Goal: Transaction & Acquisition: Purchase product/service

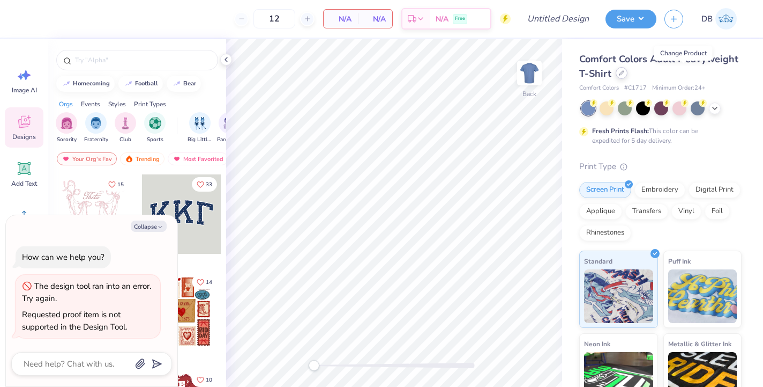
click at [624, 75] on icon at bounding box center [622, 73] width 4 height 4
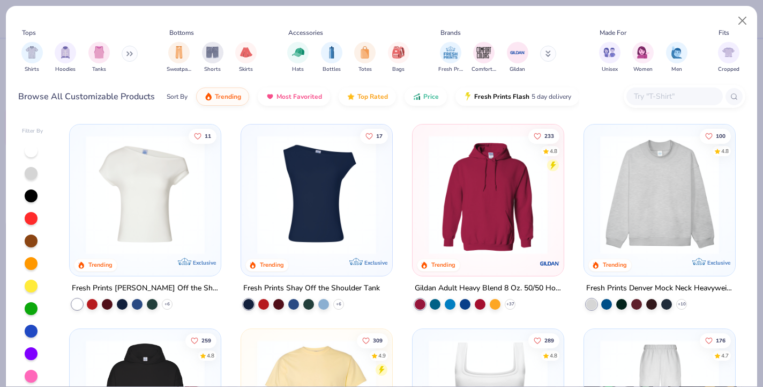
click at [133, 52] on icon at bounding box center [130, 53] width 6 height 5
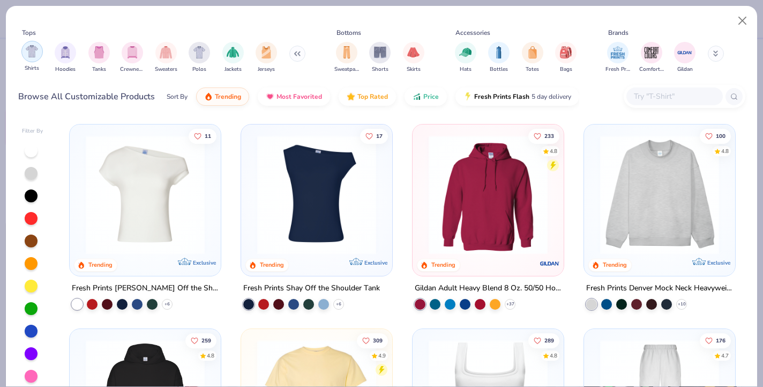
click at [34, 53] on img "filter for Shirts" at bounding box center [32, 51] width 12 height 12
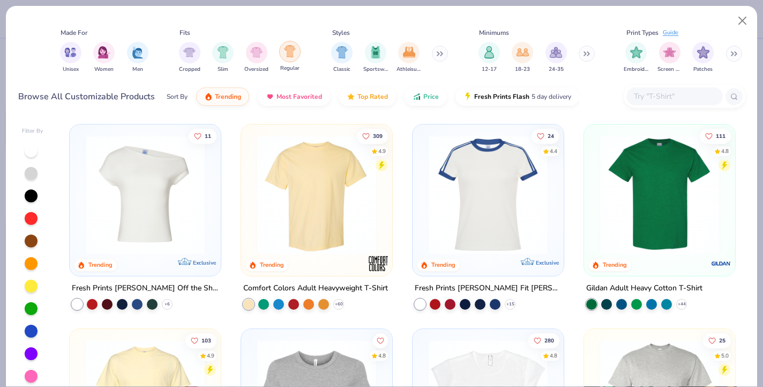
scroll to position [0, 539]
click at [258, 56] on img "filter for Oversized" at bounding box center [256, 51] width 12 height 12
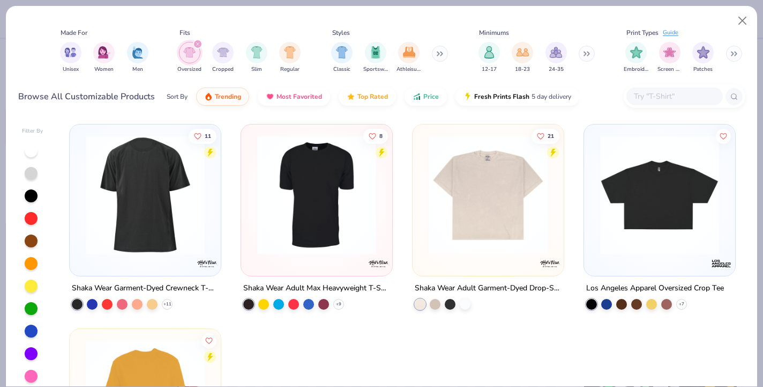
click at [475, 186] on img at bounding box center [489, 194] width 130 height 119
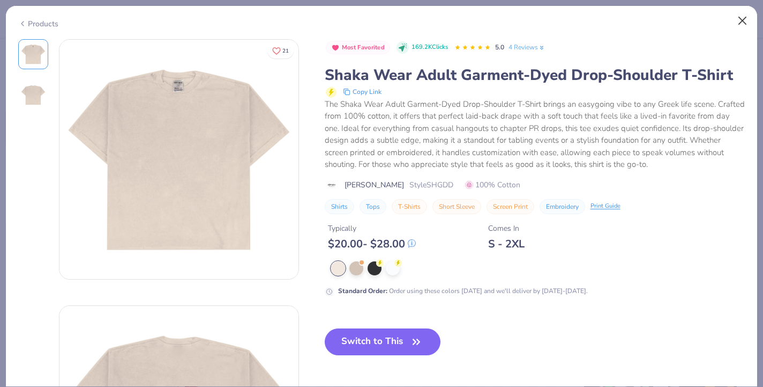
click at [733, 22] on button "Close" at bounding box center [743, 21] width 20 height 20
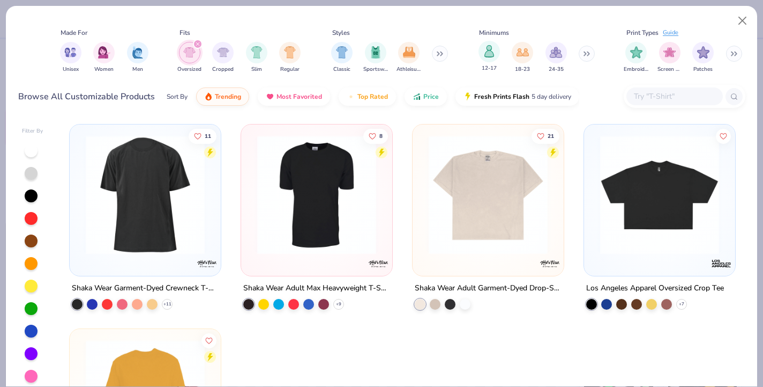
click at [483, 61] on div "12-17" at bounding box center [489, 57] width 21 height 32
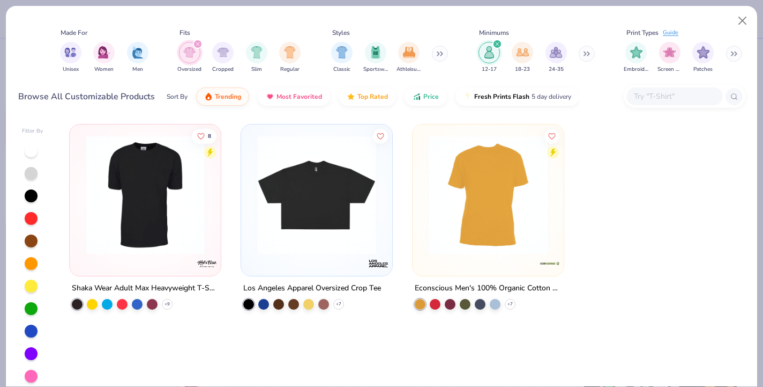
click at [281, 191] on img at bounding box center [317, 194] width 130 height 119
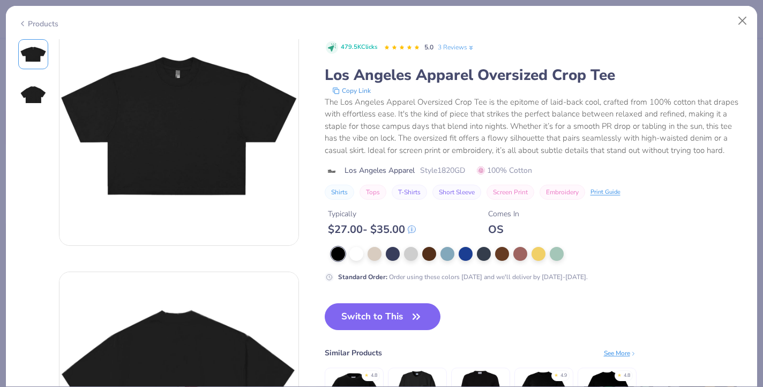
scroll to position [20, 0]
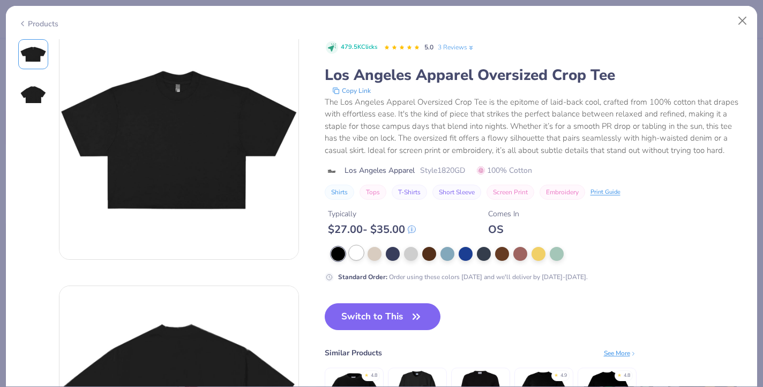
click at [355, 254] on div at bounding box center [357, 253] width 14 height 14
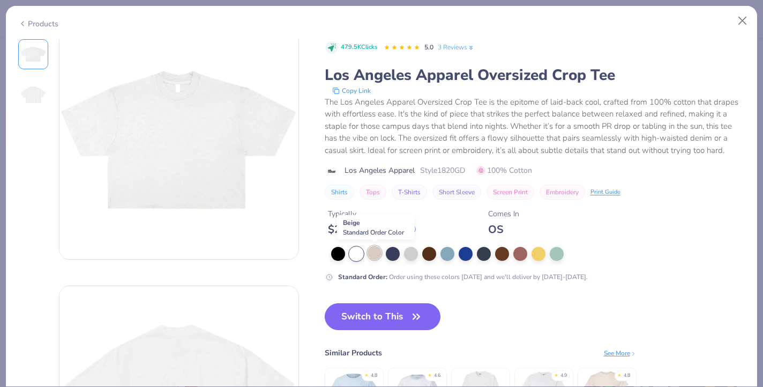
click at [372, 259] on div at bounding box center [375, 253] width 14 height 14
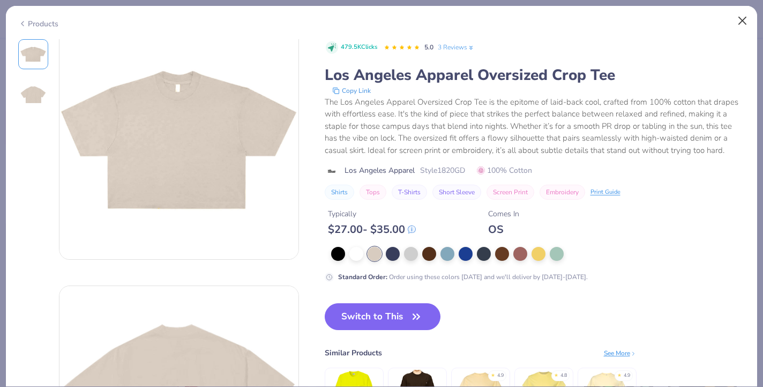
click at [746, 24] on button "Close" at bounding box center [743, 21] width 20 height 20
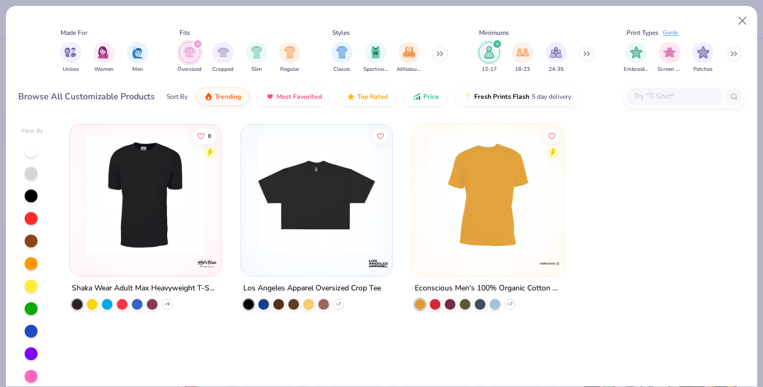
click at [310, 215] on img at bounding box center [317, 194] width 130 height 119
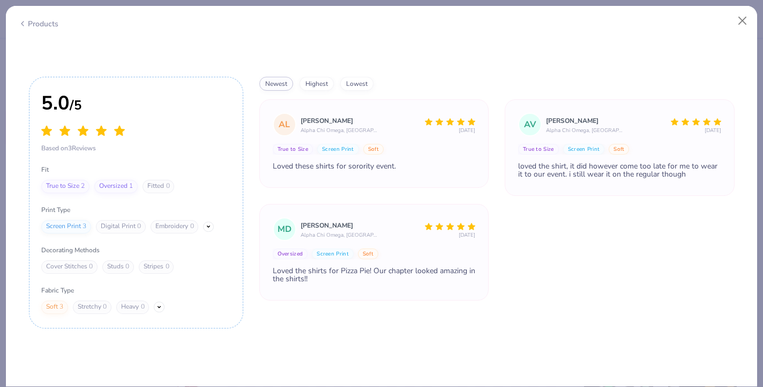
scroll to position [1339, 0]
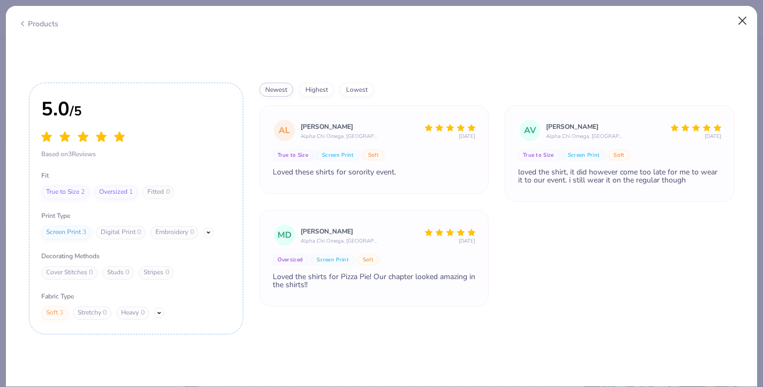
click at [743, 19] on button "Close" at bounding box center [743, 21] width 20 height 20
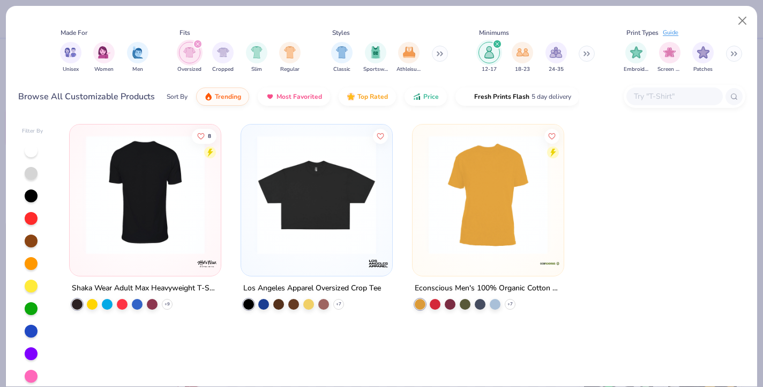
click at [81, 192] on img at bounding box center [16, 194] width 130 height 119
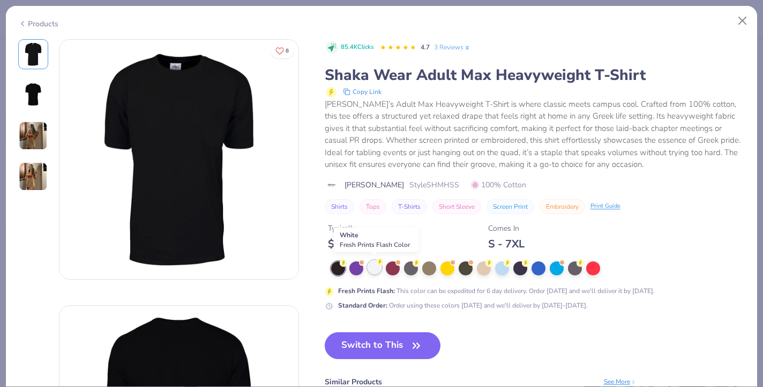
click at [372, 266] on div at bounding box center [375, 267] width 14 height 14
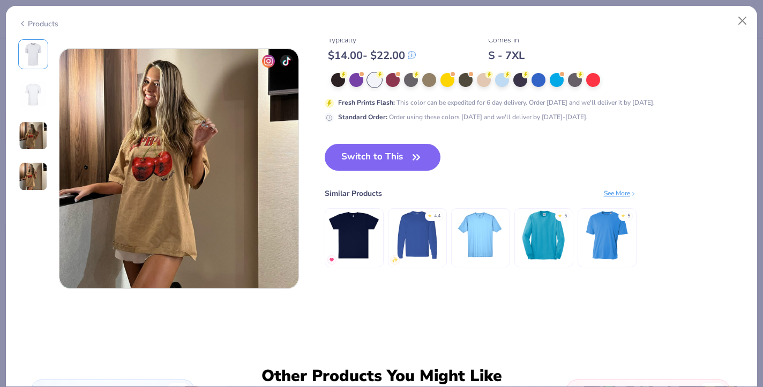
scroll to position [792, 0]
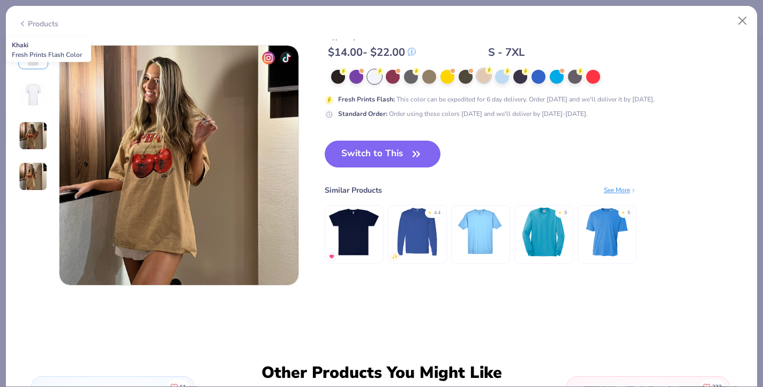
click at [484, 77] on div at bounding box center [484, 76] width 14 height 14
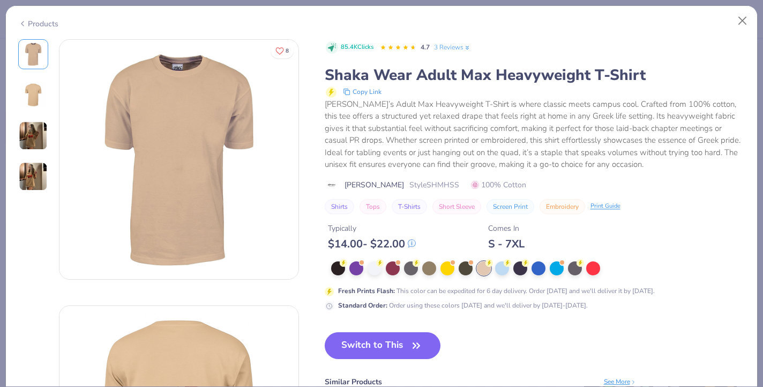
click at [31, 135] on img at bounding box center [33, 135] width 29 height 29
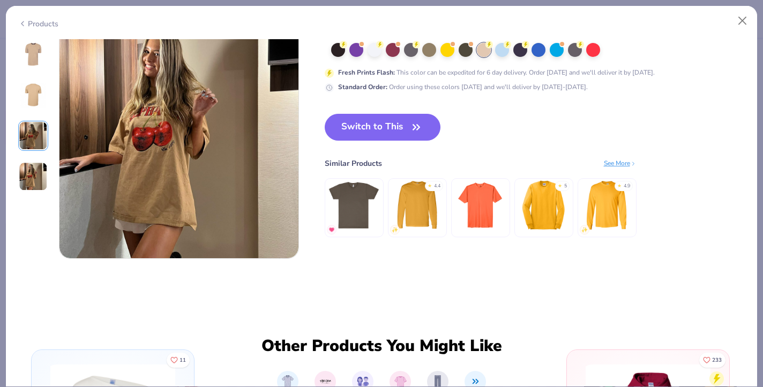
scroll to position [823, 0]
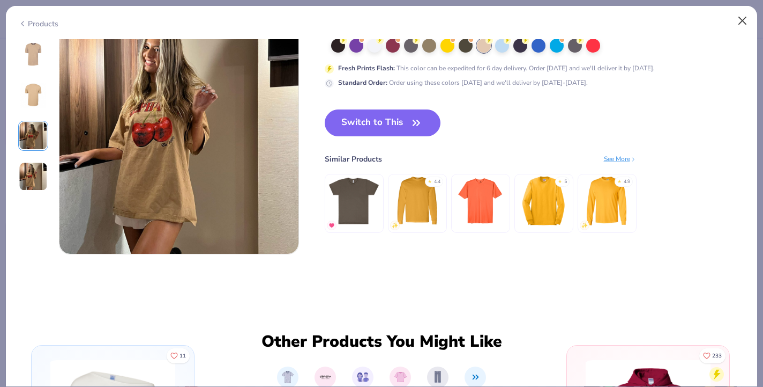
click at [739, 19] on button "Close" at bounding box center [743, 21] width 20 height 20
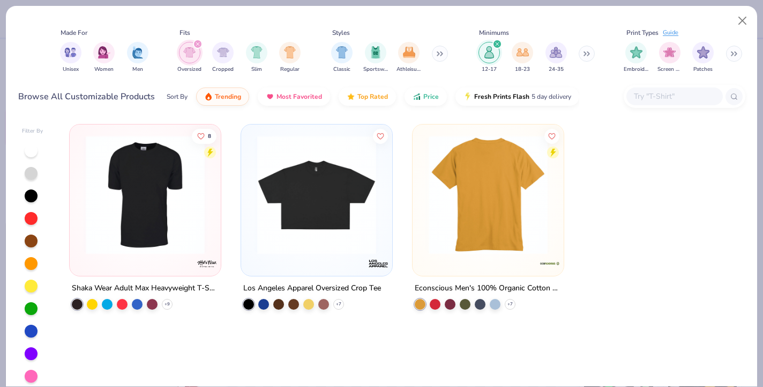
click at [432, 245] on div at bounding box center [488, 194] width 389 height 119
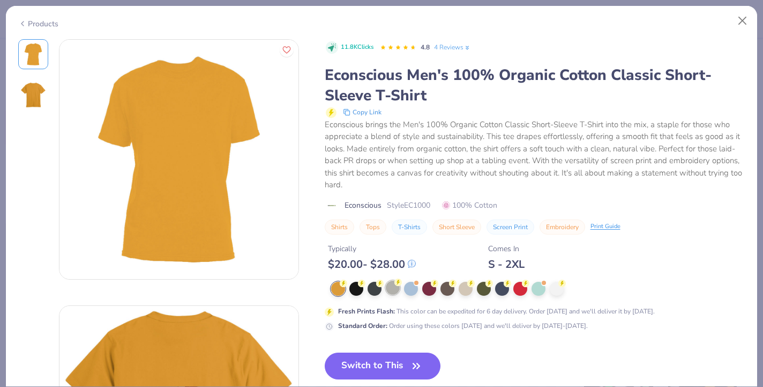
click at [395, 288] on div at bounding box center [393, 287] width 14 height 14
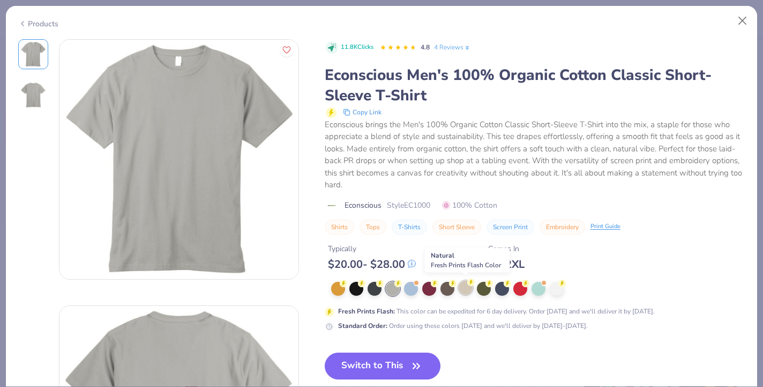
click at [466, 284] on div at bounding box center [466, 287] width 14 height 14
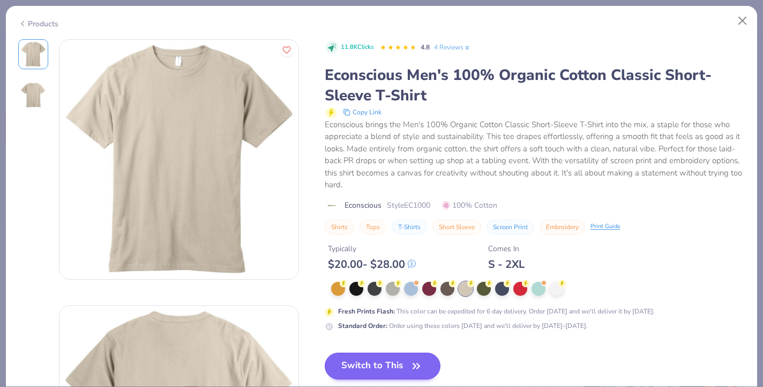
click at [366, 367] on button "Switch to This" at bounding box center [383, 365] width 116 height 27
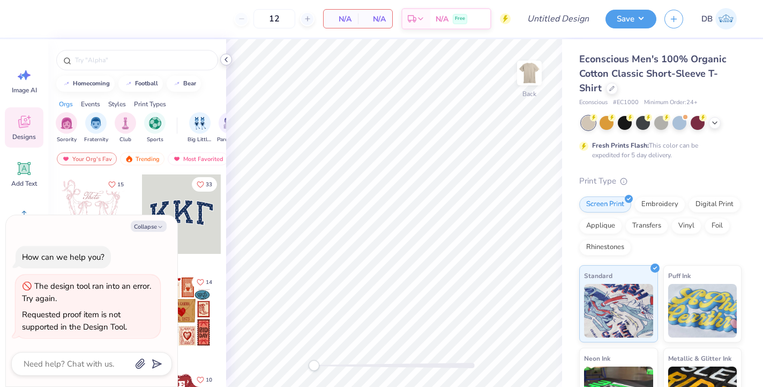
click at [224, 59] on icon at bounding box center [226, 59] width 9 height 9
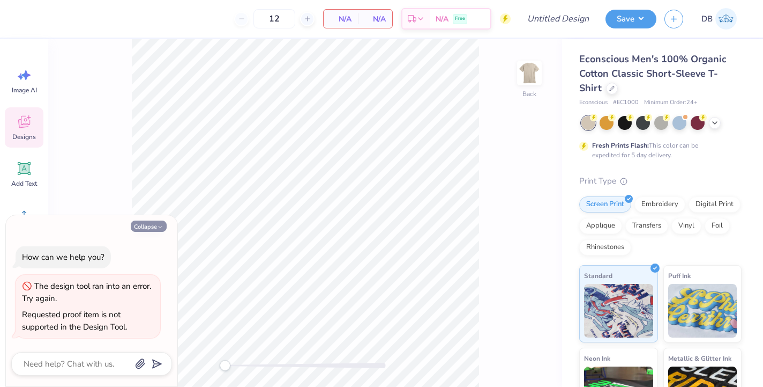
click at [152, 229] on button "Collapse" at bounding box center [149, 225] width 36 height 11
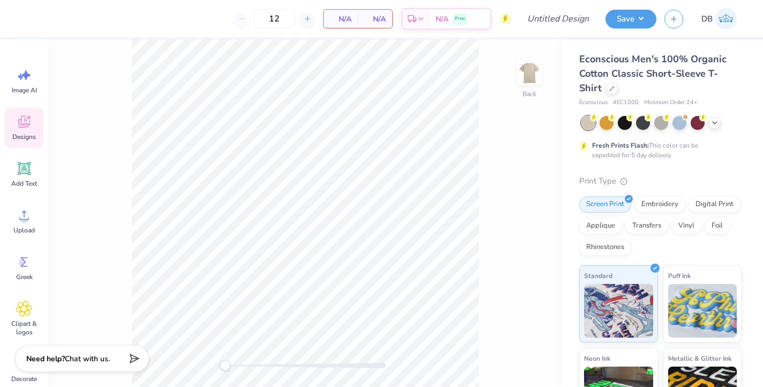
type textarea "x"
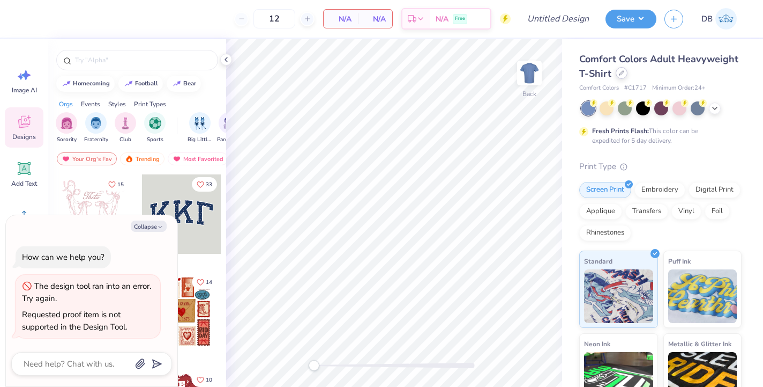
click at [625, 71] on icon at bounding box center [621, 72] width 5 height 5
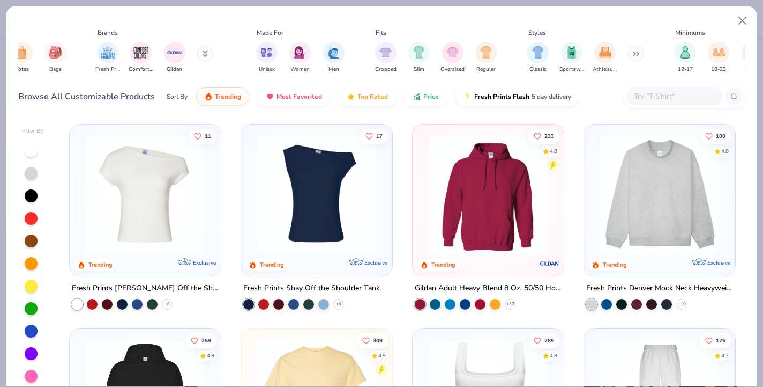
scroll to position [0, 360]
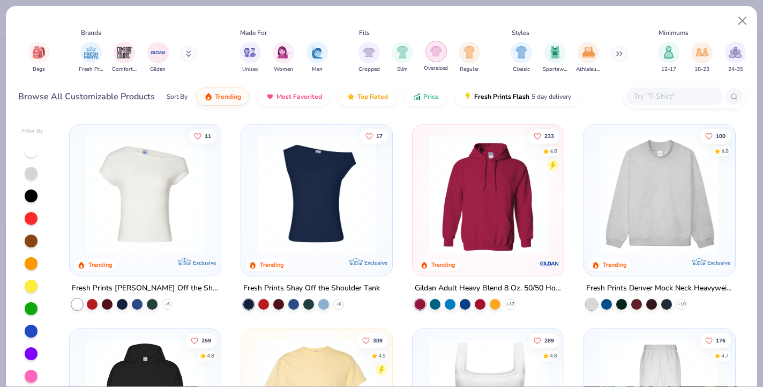
click at [438, 57] on img "filter for Oversized" at bounding box center [436, 51] width 12 height 12
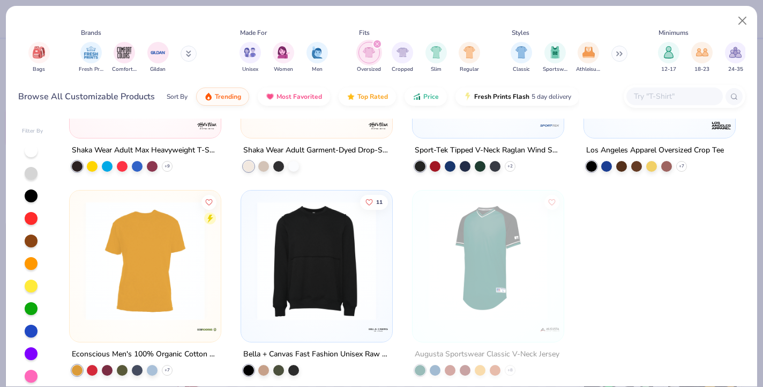
scroll to position [546, 0]
click at [164, 253] on img at bounding box center [145, 260] width 130 height 119
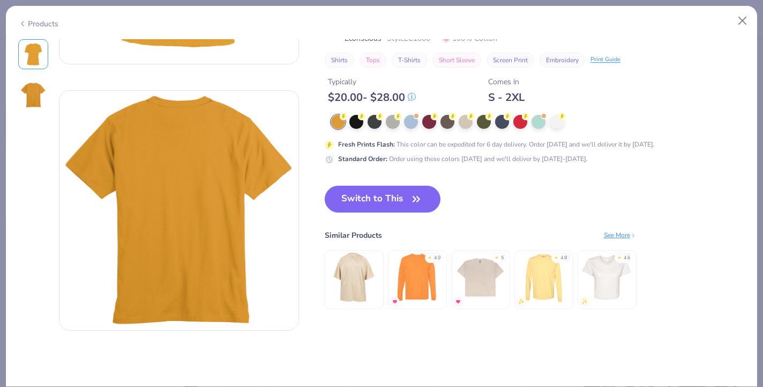
scroll to position [222, 0]
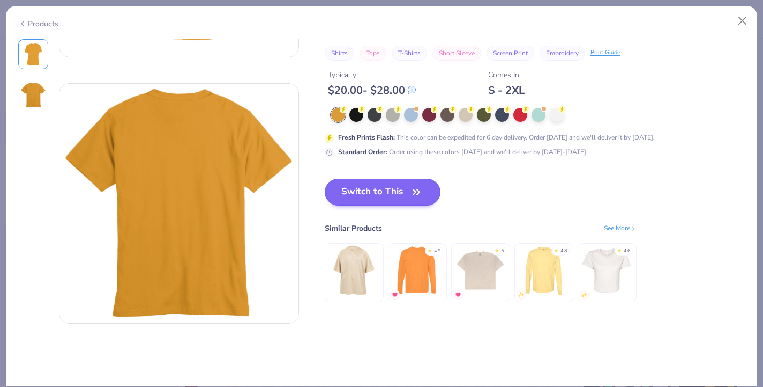
click at [373, 190] on button "Switch to This" at bounding box center [383, 192] width 116 height 27
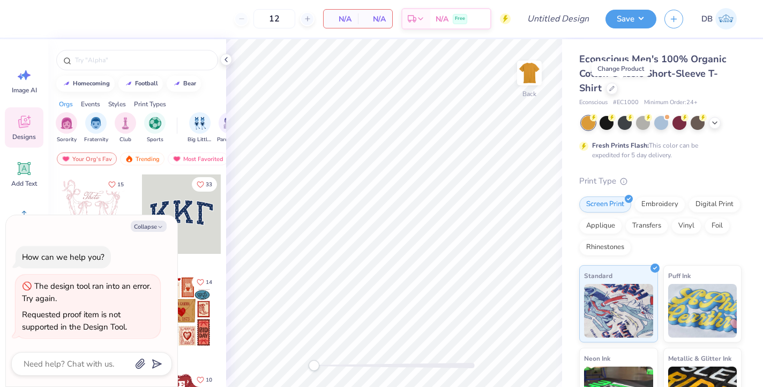
type textarea "x"
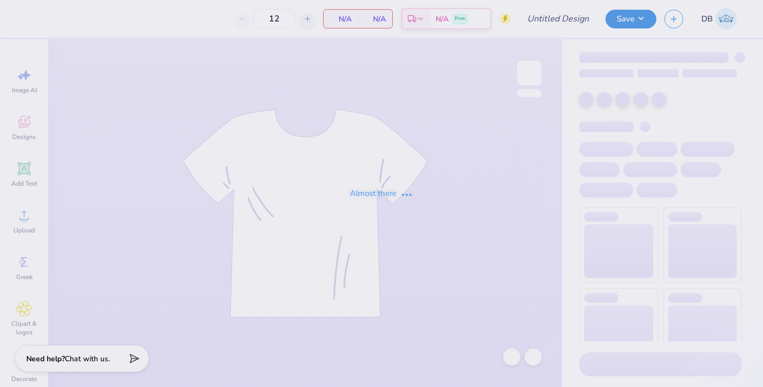
type input "Lifegroup shirts 1"
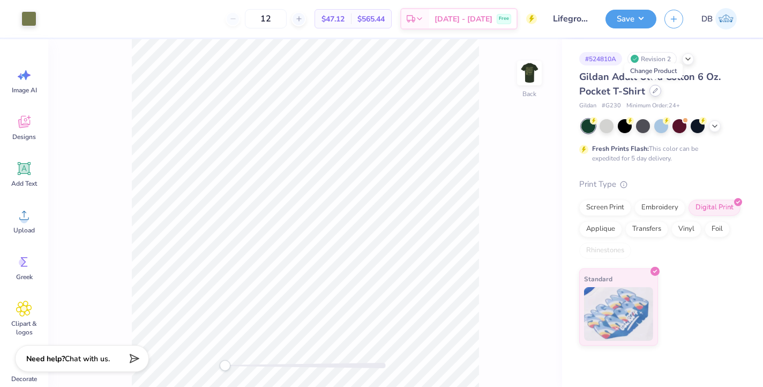
click at [654, 91] on icon at bounding box center [655, 90] width 5 height 5
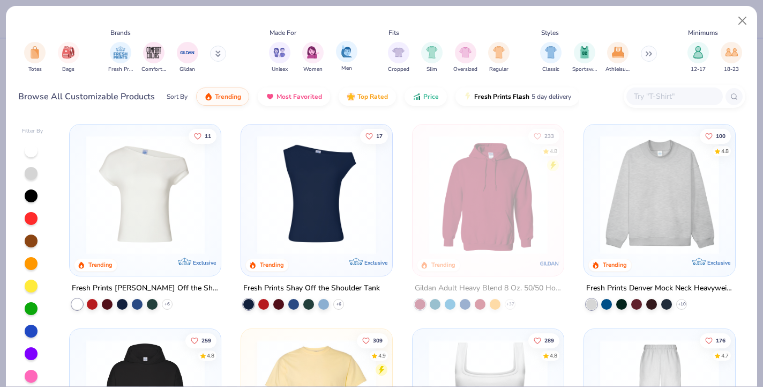
scroll to position [0, 337]
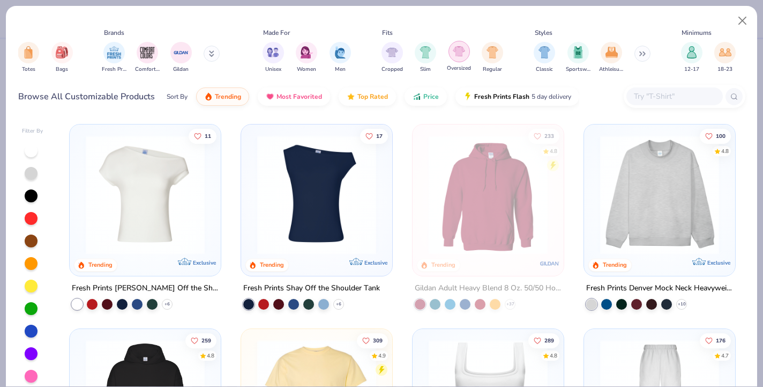
click at [463, 55] on img "filter for Oversized" at bounding box center [459, 51] width 12 height 12
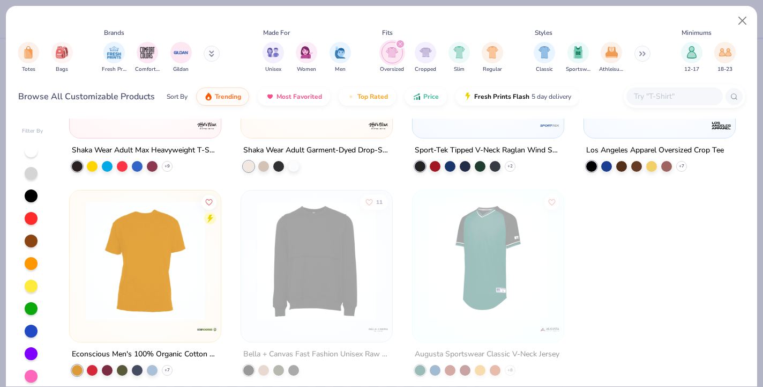
scroll to position [546, 0]
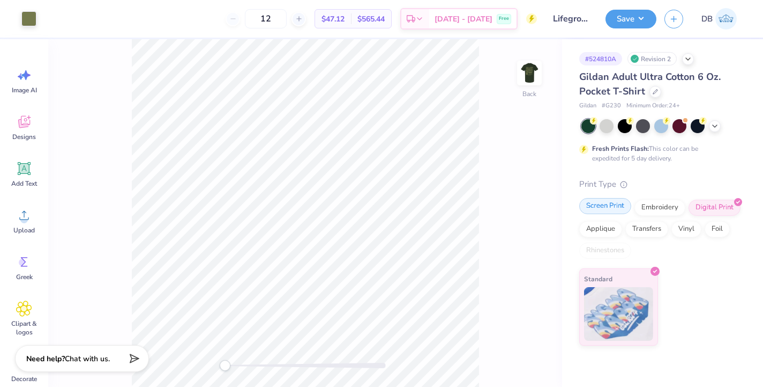
click at [611, 209] on div "Screen Print" at bounding box center [606, 206] width 52 height 16
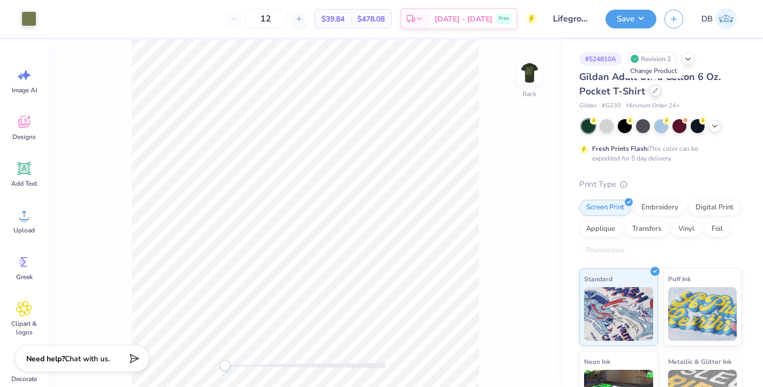
click at [653, 90] on icon at bounding box center [655, 90] width 5 height 5
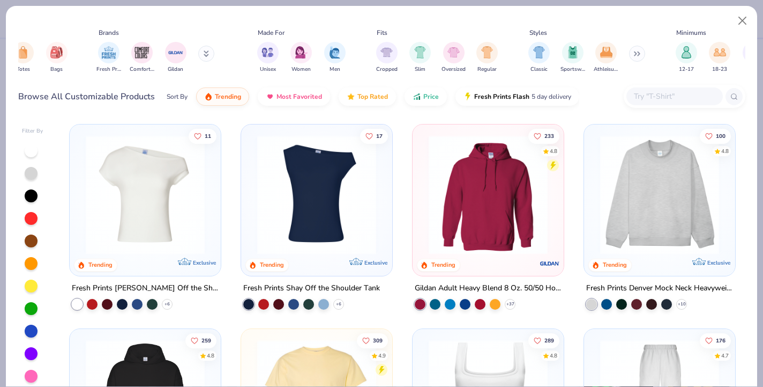
scroll to position [0, 372]
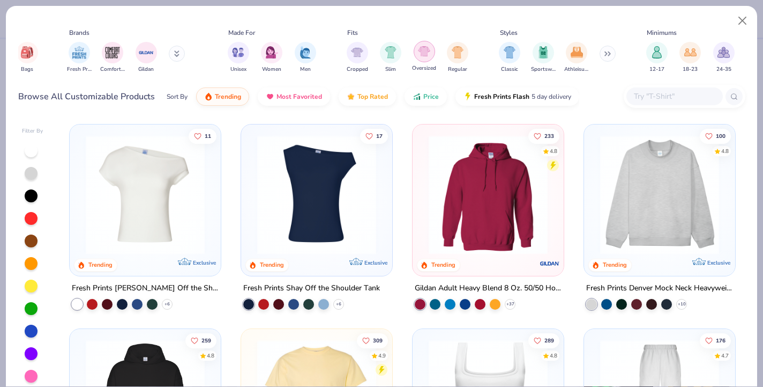
click at [424, 55] on img "filter for Oversized" at bounding box center [424, 51] width 12 height 12
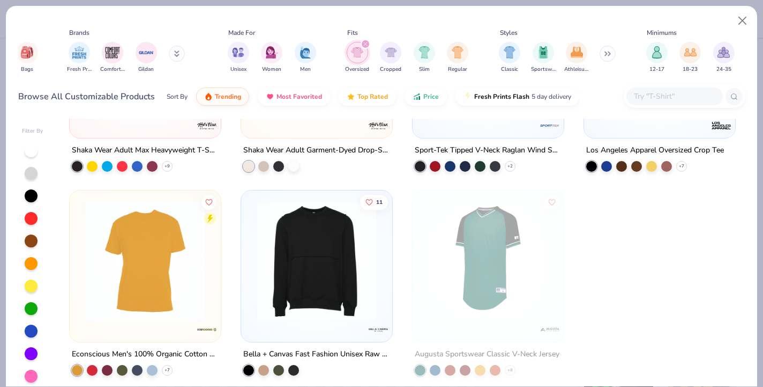
scroll to position [546, 0]
click at [101, 274] on img at bounding box center [145, 260] width 130 height 119
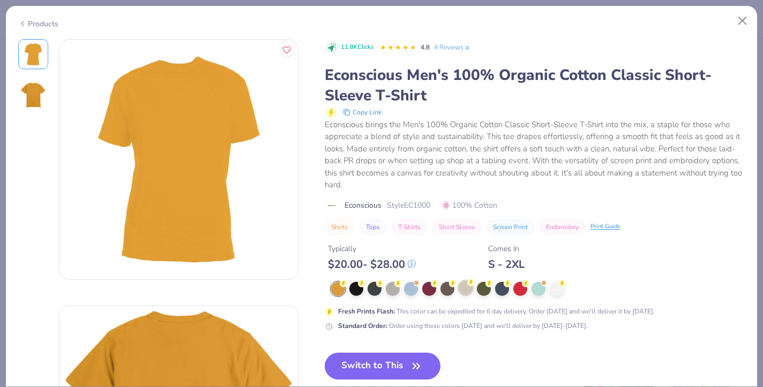
click at [463, 291] on div at bounding box center [466, 287] width 14 height 14
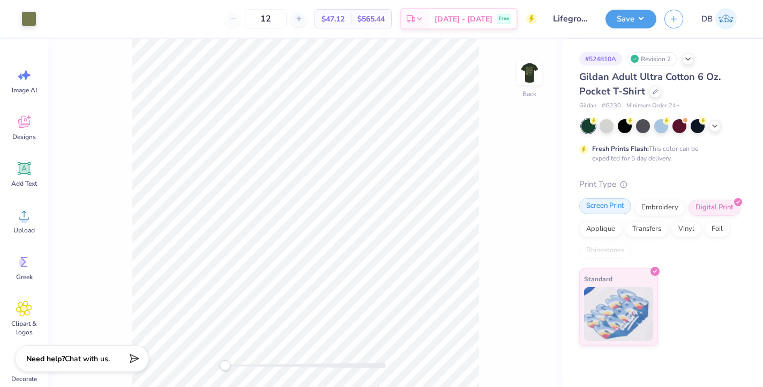
click at [600, 209] on div "Screen Print" at bounding box center [606, 206] width 52 height 16
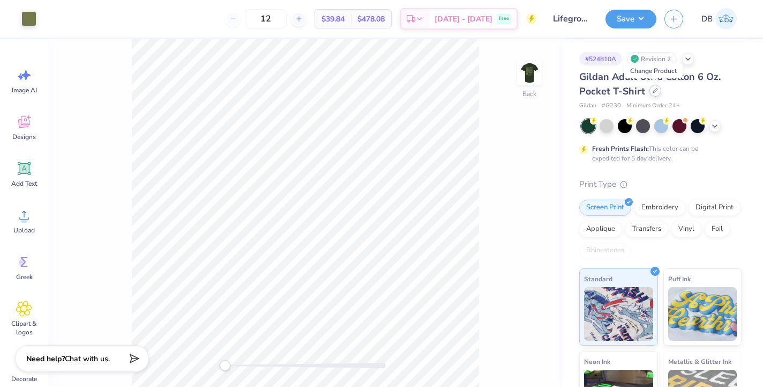
click at [654, 90] on icon at bounding box center [656, 90] width 4 height 4
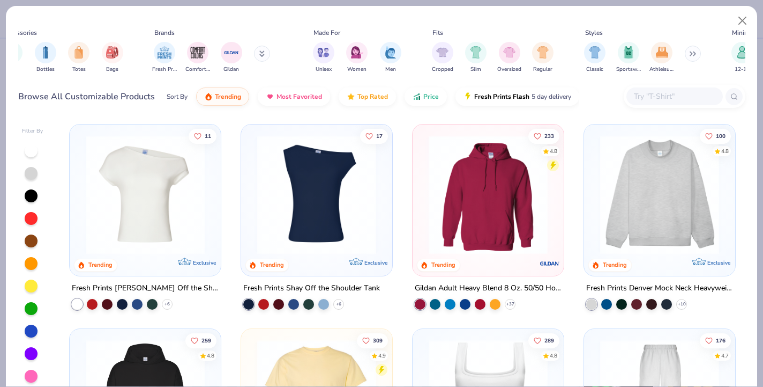
scroll to position [0, 290]
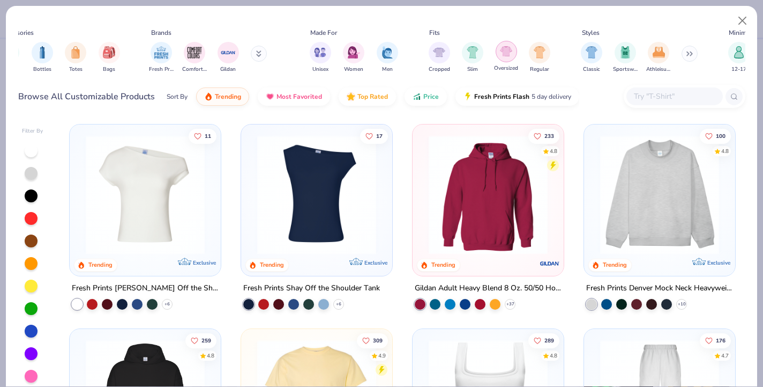
click at [507, 52] on img "filter for Oversized" at bounding box center [506, 51] width 12 height 12
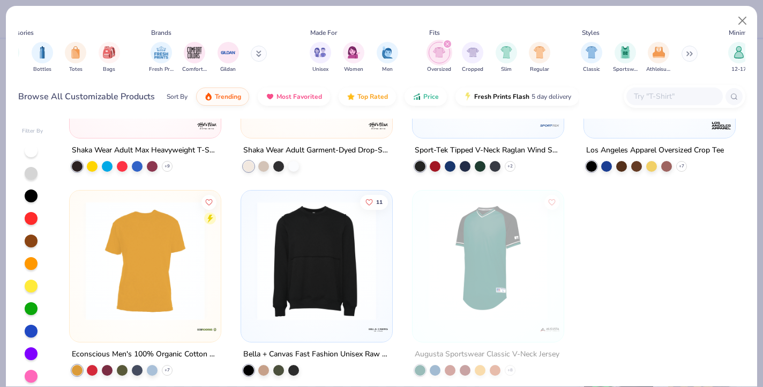
scroll to position [546, 0]
click at [122, 236] on img at bounding box center [145, 260] width 130 height 119
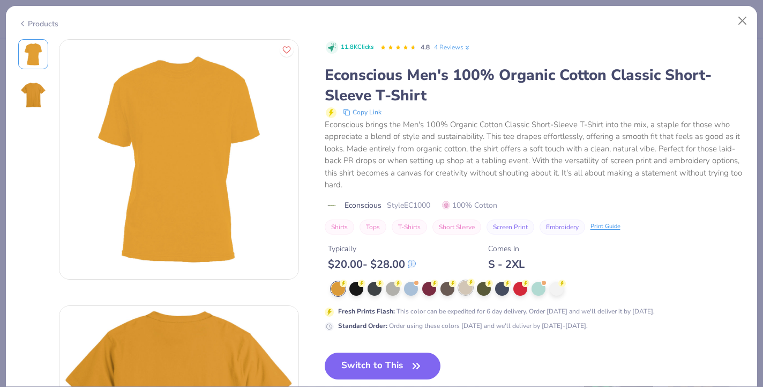
click at [461, 283] on div at bounding box center [466, 287] width 14 height 14
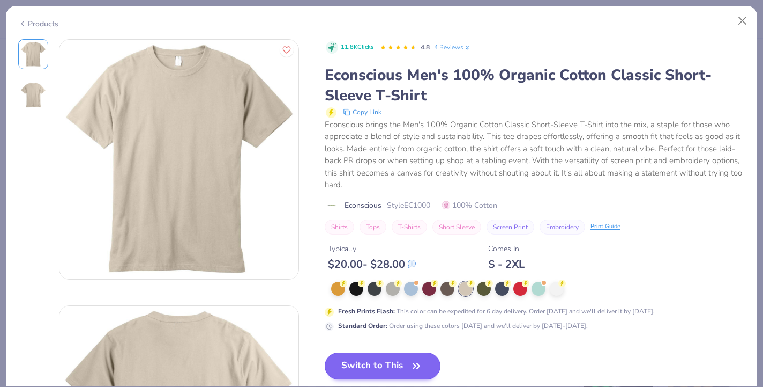
click at [402, 361] on button "Switch to This" at bounding box center [383, 365] width 116 height 27
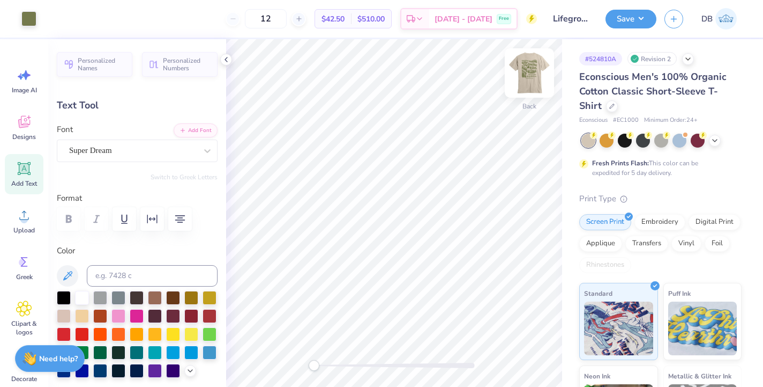
click at [533, 79] on img at bounding box center [529, 72] width 43 height 43
click at [536, 69] on img at bounding box center [529, 72] width 43 height 43
click at [532, 85] on div at bounding box center [529, 72] width 49 height 49
click at [520, 68] on img at bounding box center [529, 72] width 43 height 43
click at [532, 76] on img at bounding box center [529, 72] width 43 height 43
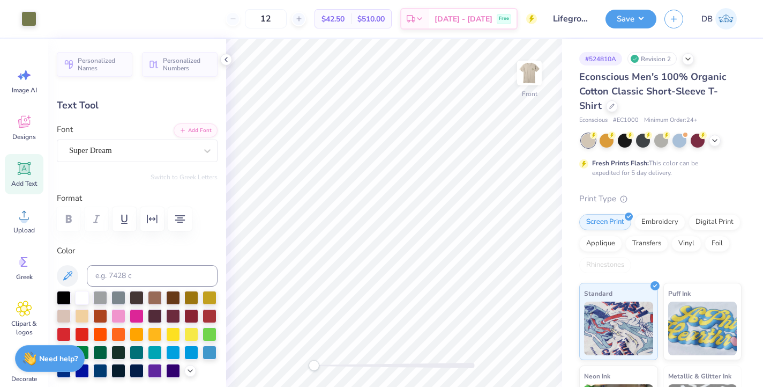
type input "6.92"
type input "1.44"
type input "14.90"
type input "5.50"
type input "1.23"
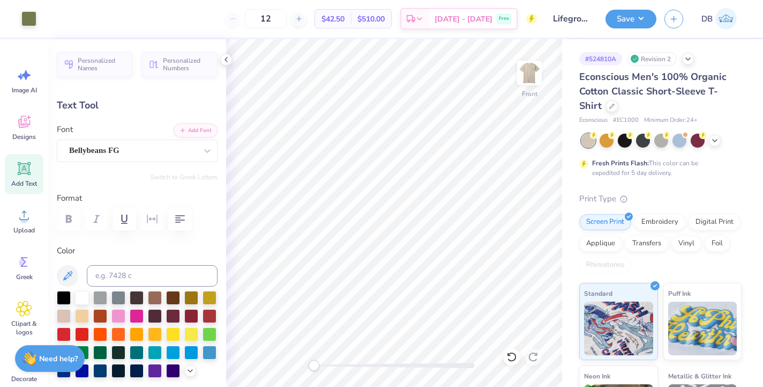
type input "13.68"
type input "3.36"
type input "6.01"
type input "10.55"
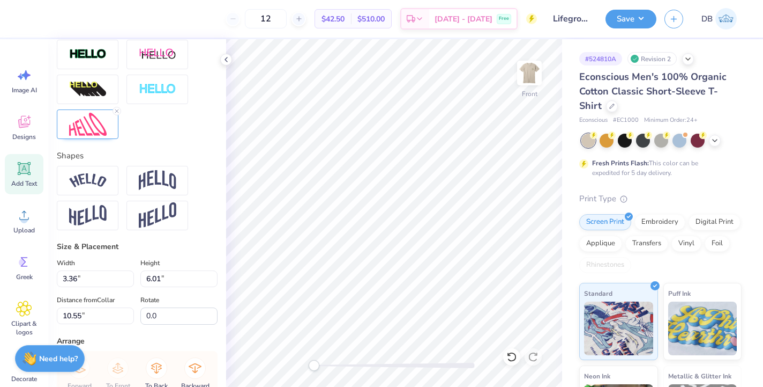
scroll to position [365, 0]
type input "6.31"
type input "3.23"
type input "10.42"
type input "3.36"
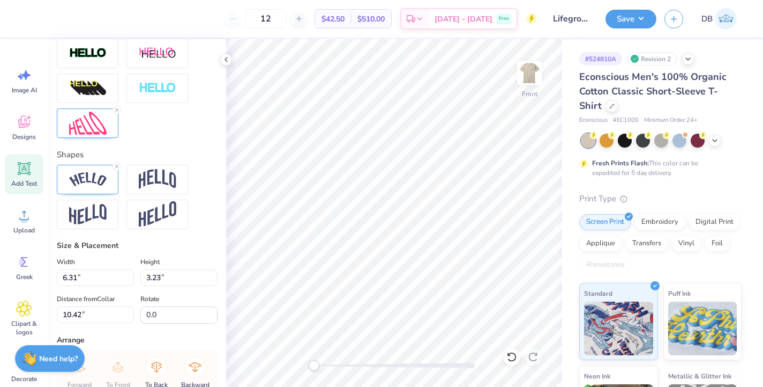
type input "6.01"
type input "17.74"
click at [108, 138] on div at bounding box center [88, 122] width 62 height 29
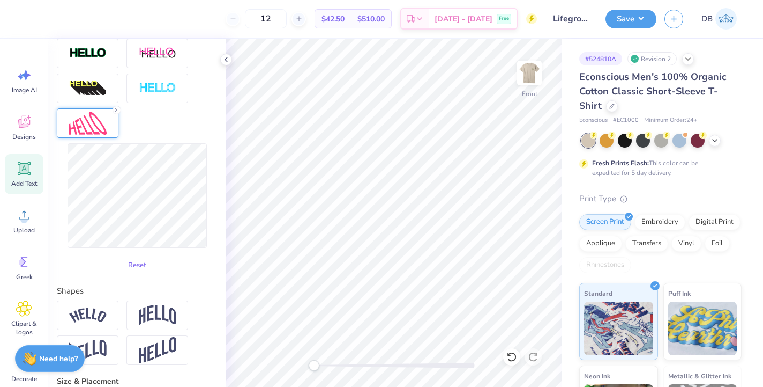
type input "0.98"
type input "2.70"
type input "8.32"
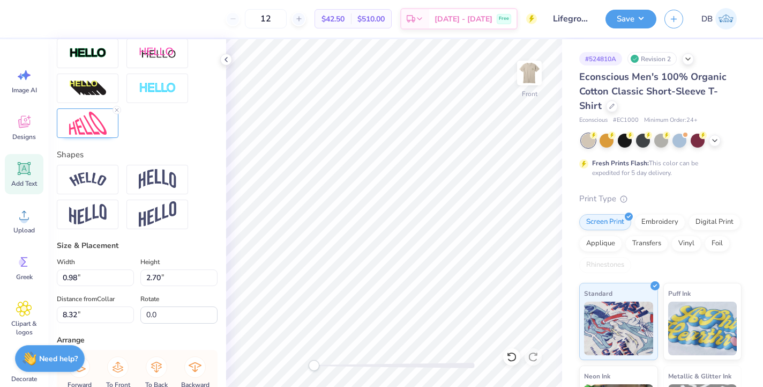
type input "6.31"
type input "3.23"
type input "12.32"
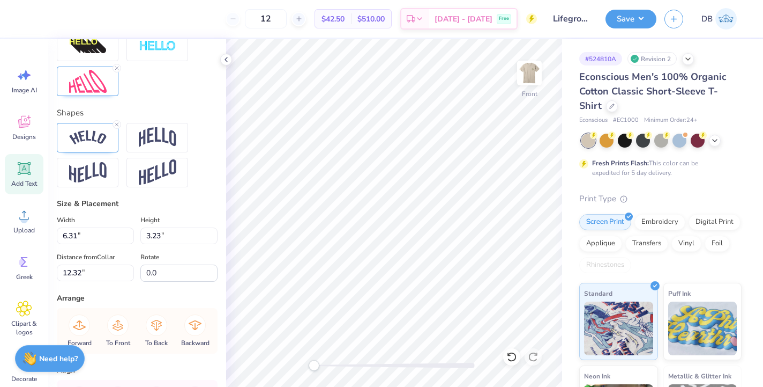
scroll to position [424, 0]
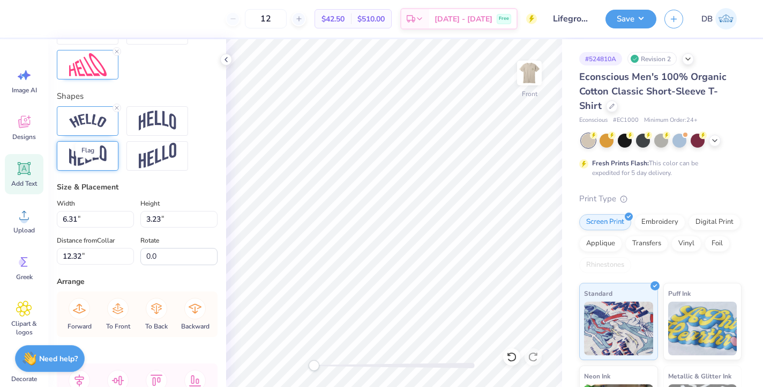
click at [88, 166] on img at bounding box center [88, 155] width 38 height 21
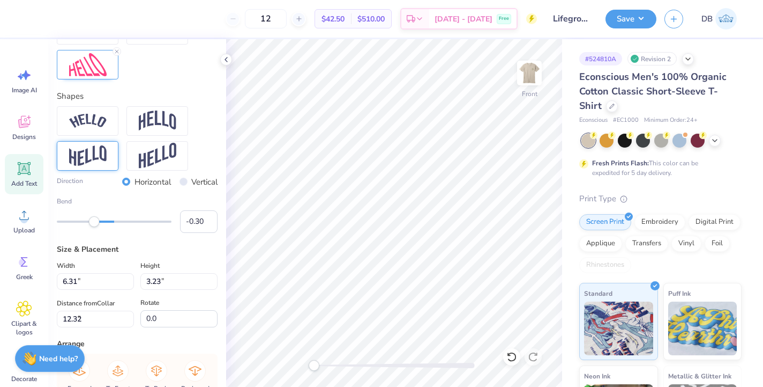
type input "0.98"
type input "2.70"
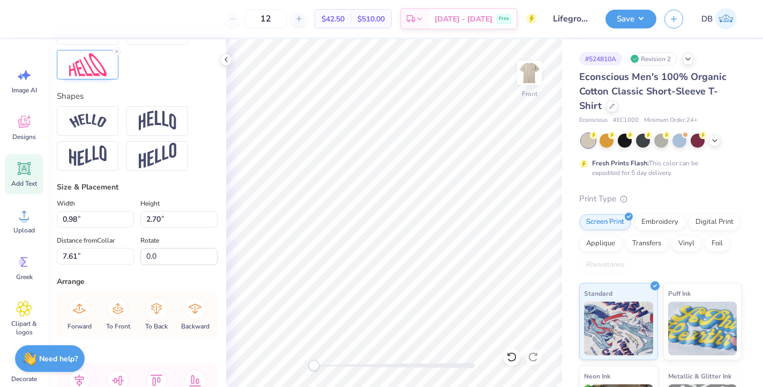
type input "8.32"
type input "0.97"
type input "8.91"
type input "1.15"
type input "3.13"
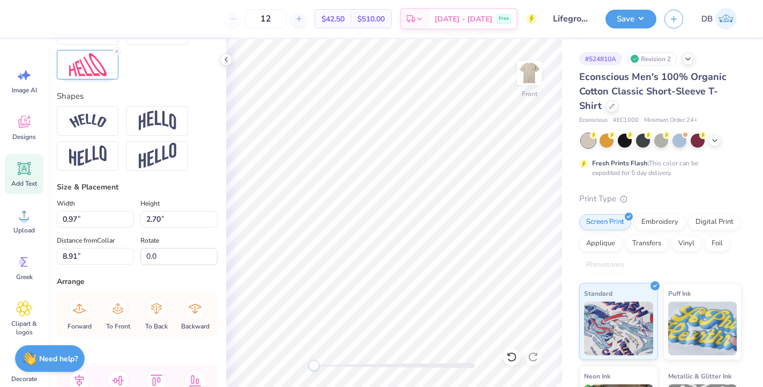
type input "9.45"
type input "6.40"
type input "2.96"
type input "12.32"
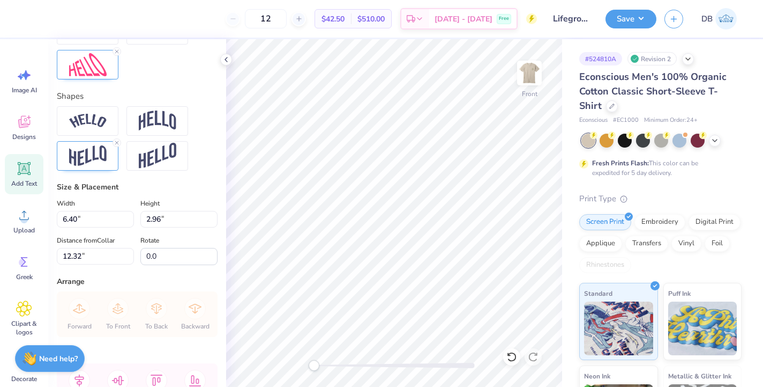
type textarea "Each other"
click at [226, 61] on icon at bounding box center [226, 59] width 9 height 9
type input "3.08"
type input "12.30"
type input "6.96"
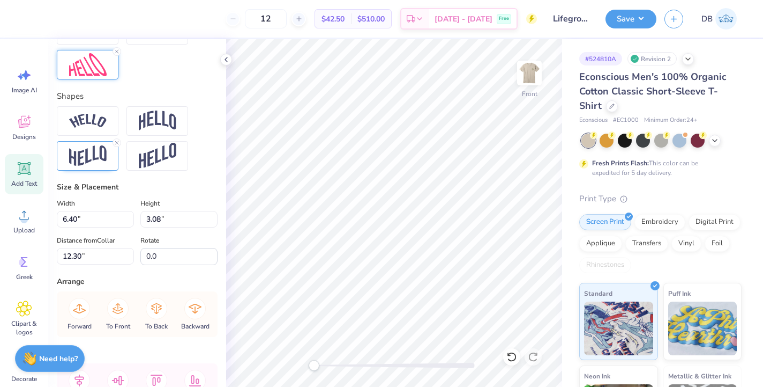
type input "3.35"
type input "12.08"
click at [108, 79] on div at bounding box center [88, 64] width 62 height 29
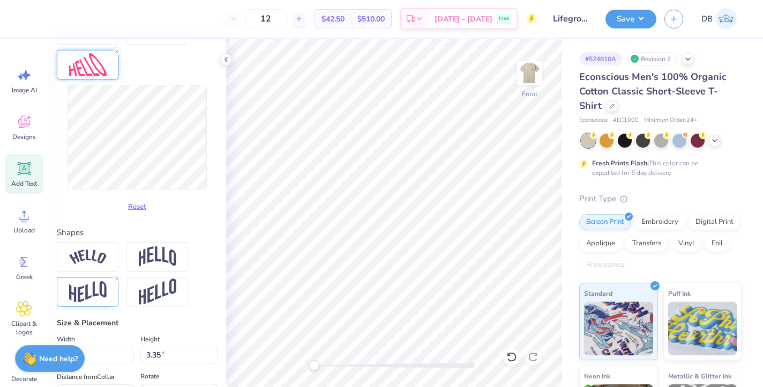
click at [98, 102] on div "Reset" at bounding box center [137, 97] width 161 height 235
type input "3.41"
type input "2.07"
type input "6.58"
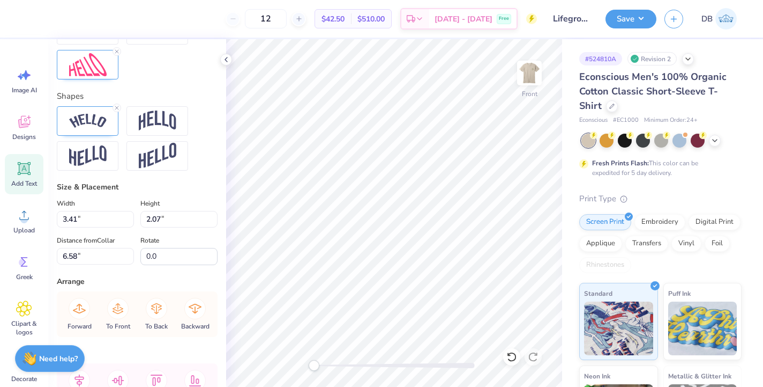
type input "6.58"
type input "5.23"
type input "8.96"
type input "3.80"
type input "5.39"
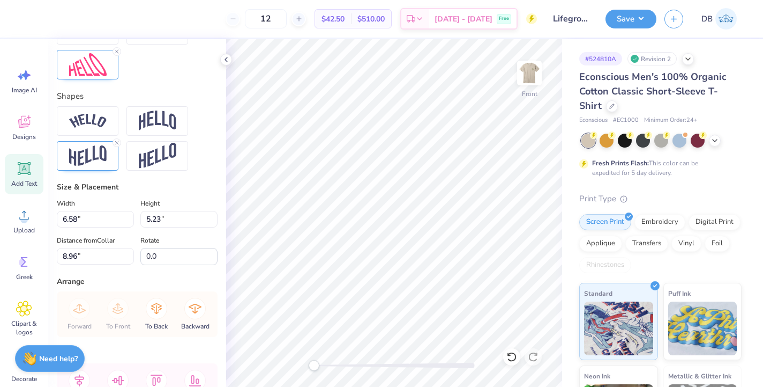
type input "10.57"
click at [106, 76] on img at bounding box center [88, 64] width 38 height 23
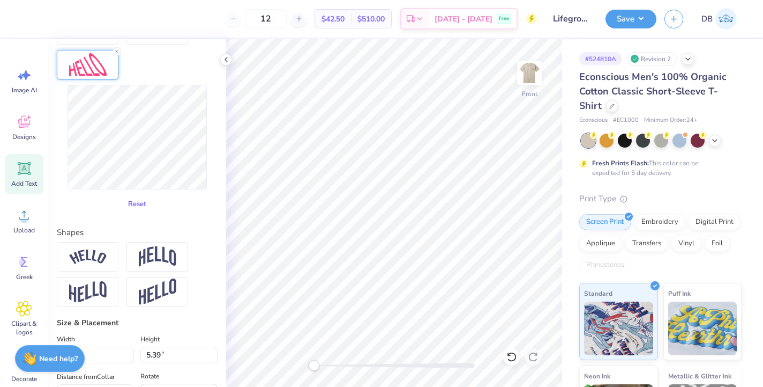
click at [125, 213] on button "Reset" at bounding box center [137, 204] width 28 height 18
click at [165, 102] on div "Reset" at bounding box center [137, 97] width 161 height 235
type input "6.58"
type input "5.23"
type input "8.96"
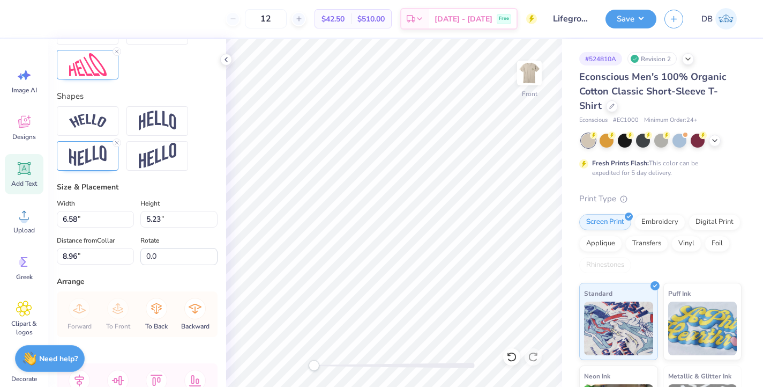
type input "3.36"
type input "4.50"
type input "10.54"
type input "6.58"
type input "5.23"
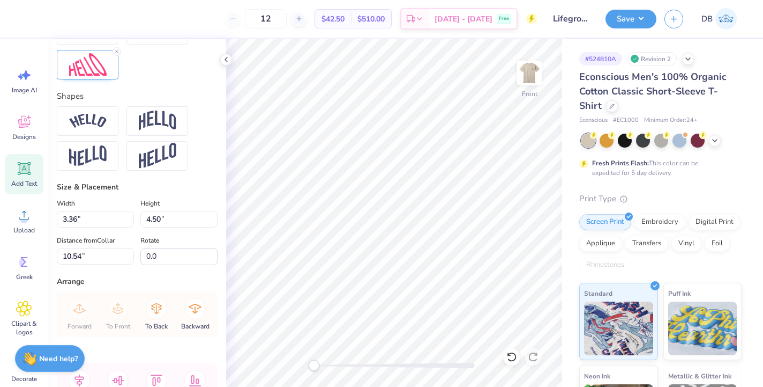
type input "8.96"
click at [111, 79] on div at bounding box center [88, 64] width 62 height 29
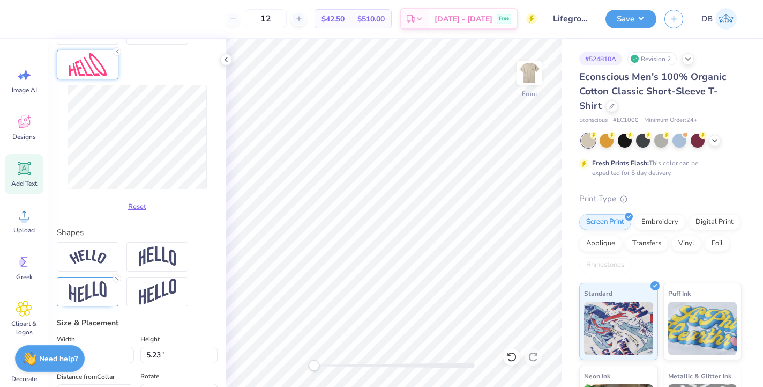
type input "6.01"
type input "5.99"
type input "8.80"
click at [223, 56] on icon at bounding box center [226, 59] width 9 height 9
type input "5.76"
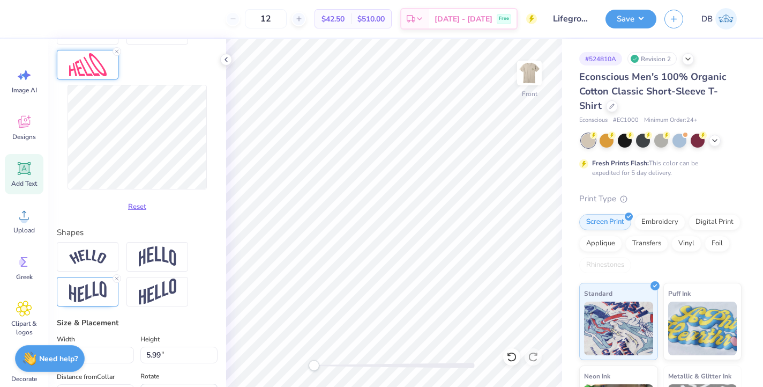
type input "2.43"
type input "3.74"
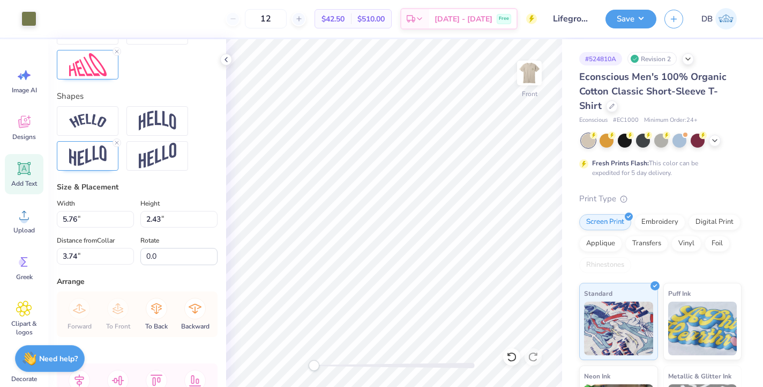
type input "3.36"
type input "4.50"
type input "10.54"
type input "6.01"
type input "5.99"
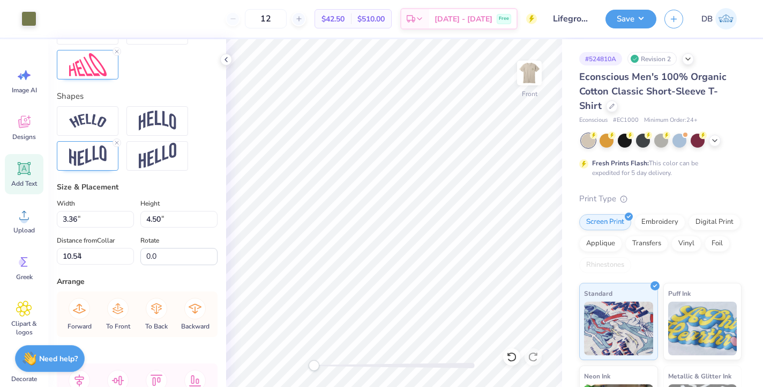
type input "8.80"
type textarea "Each"
type input "5.94"
type input "5.95"
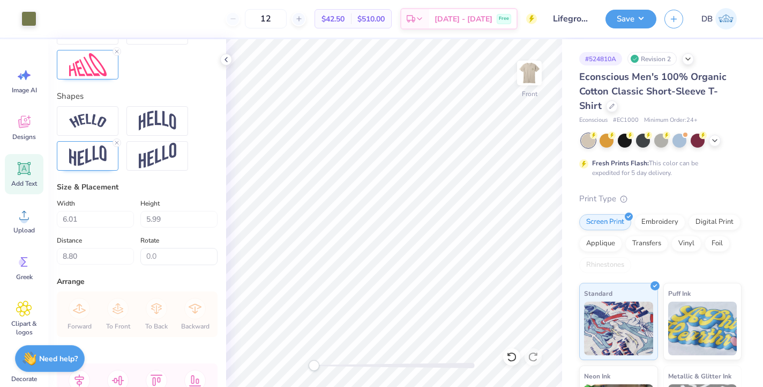
type input "8.82"
click at [110, 79] on div at bounding box center [88, 64] width 62 height 29
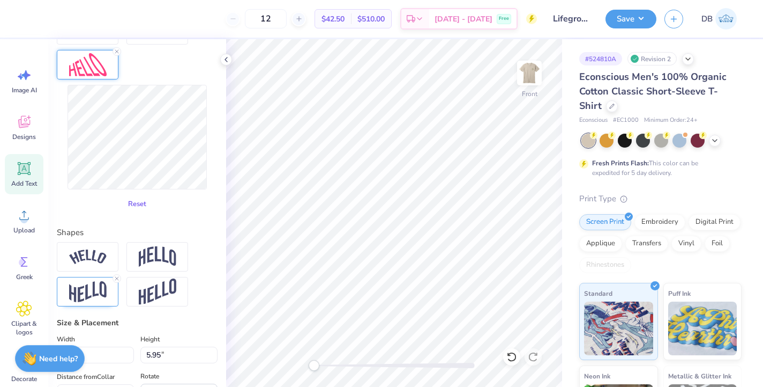
click at [133, 213] on button "Reset" at bounding box center [137, 204] width 28 height 18
type input "4.66"
type input "2.70"
type input "9.77"
click at [227, 61] on icon at bounding box center [226, 59] width 9 height 9
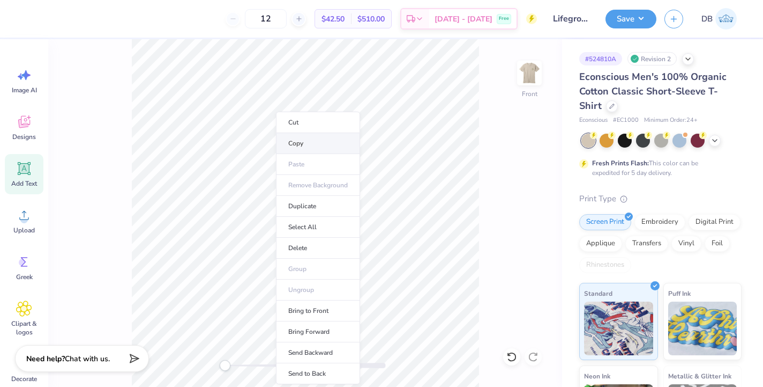
click at [299, 145] on li "Copy" at bounding box center [318, 143] width 84 height 21
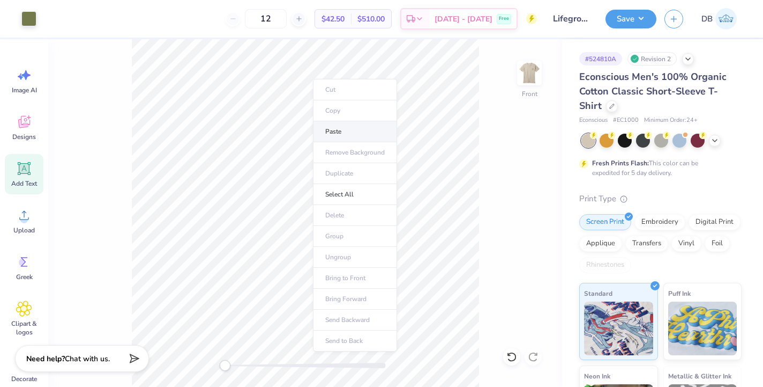
click at [331, 135] on li "Paste" at bounding box center [355, 131] width 84 height 21
type input "5.18"
type input "3.09"
type input "0.53"
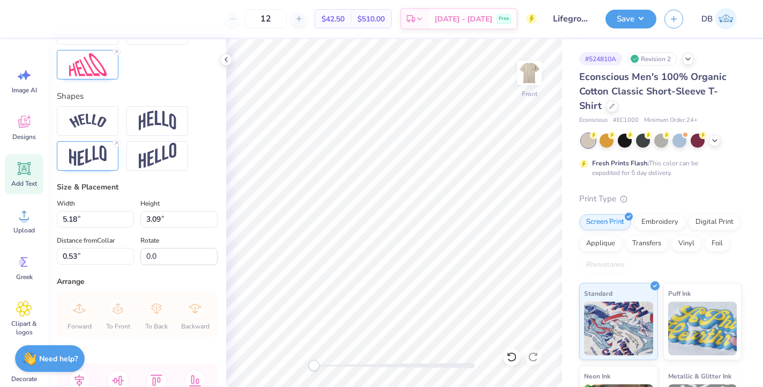
scroll to position [9, 2]
type textarea "other"
click at [226, 59] on polyline at bounding box center [226, 59] width 2 height 4
type input "8.99"
click at [109, 79] on div at bounding box center [88, 64] width 62 height 29
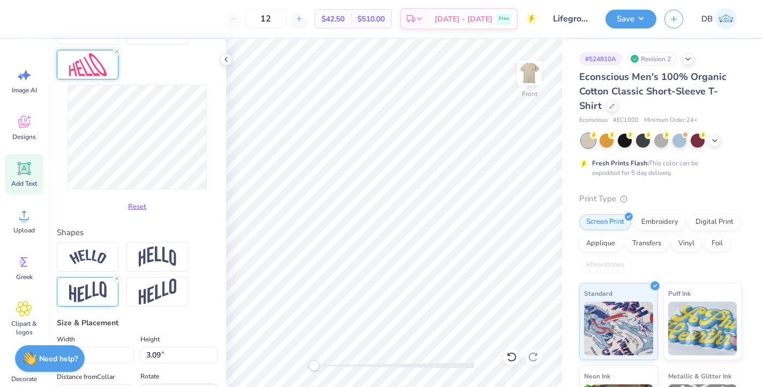
type input "5.02"
type input "2.95"
type input "11.60"
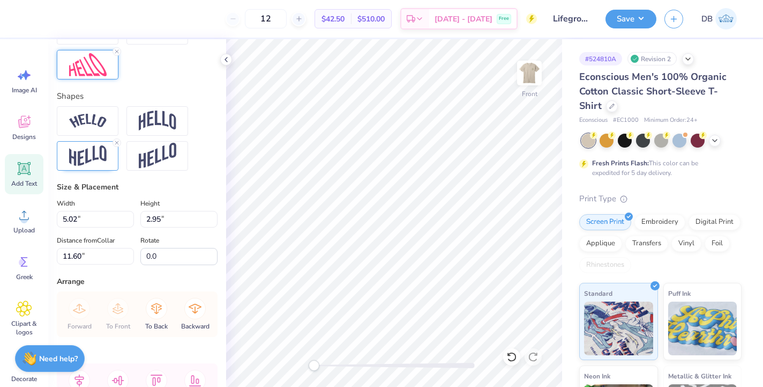
click at [113, 79] on div at bounding box center [88, 64] width 62 height 29
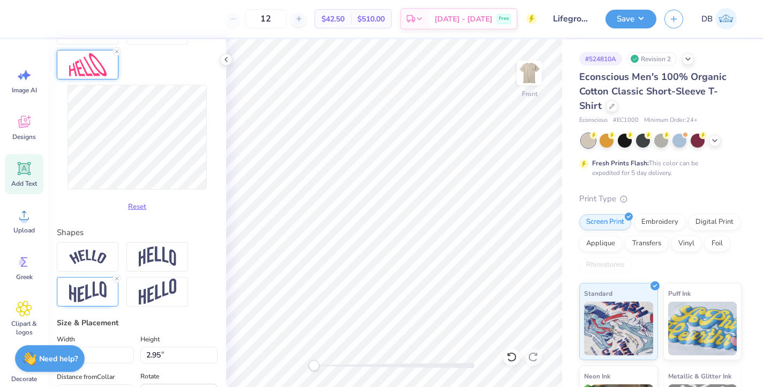
type input "5.68"
type input "3.21"
type input "9.22"
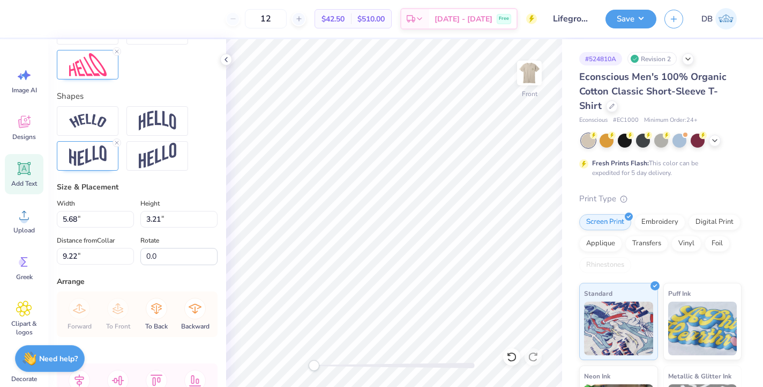
type input "5.36"
type input "3.22"
type input "11.46"
type input "3.36"
type input "4.50"
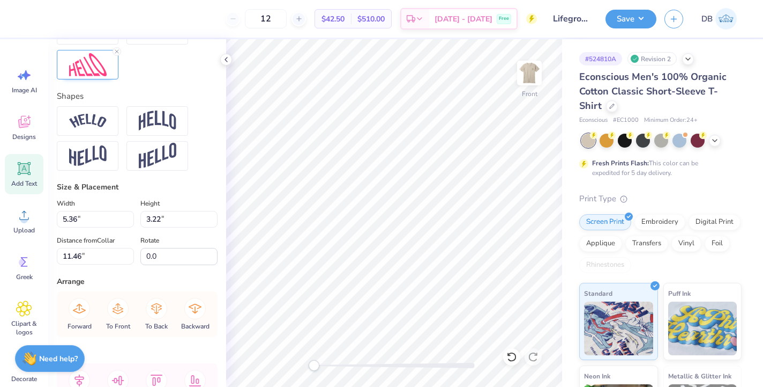
type input "10.54"
type input "3.55"
type input "4.75"
type input "10.24"
type input "5.36"
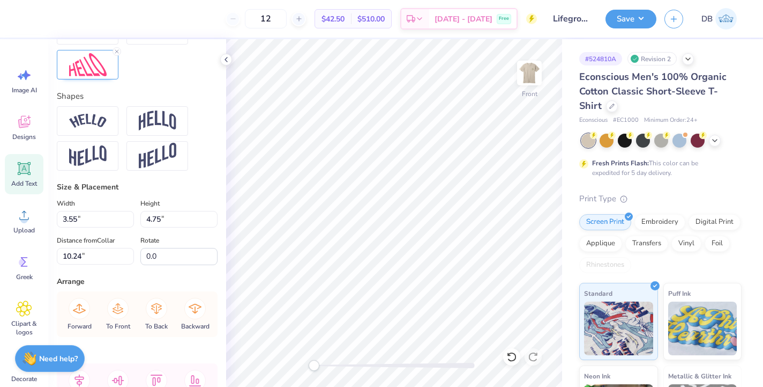
type input "3.22"
type input "11.41"
type input "5.68"
type input "3.21"
type input "8.93"
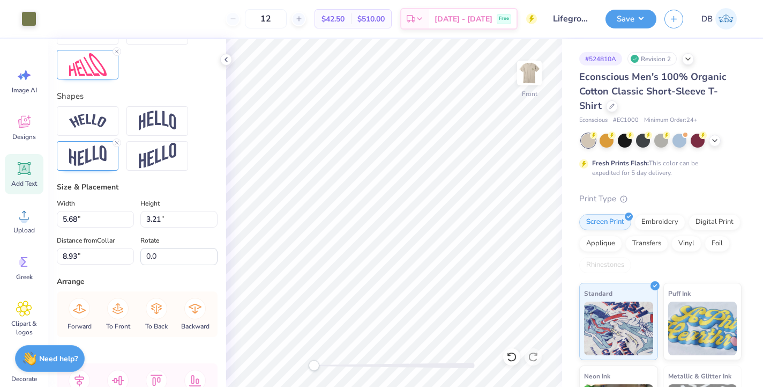
type input "3.55"
type input "4.75"
type input "10.65"
type input "5.36"
type input "3.22"
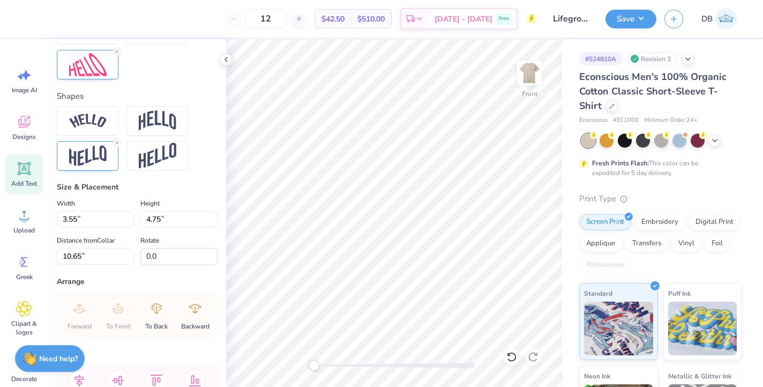
type input "11.61"
type input "5.68"
type input "3.21"
type input "9.13"
type input "0.97"
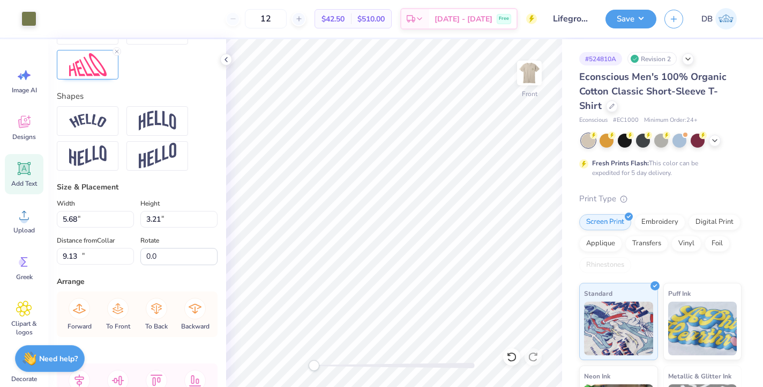
type input "2.70"
type input "19.02"
type input "0.98"
type input "19.79"
type input "1.15"
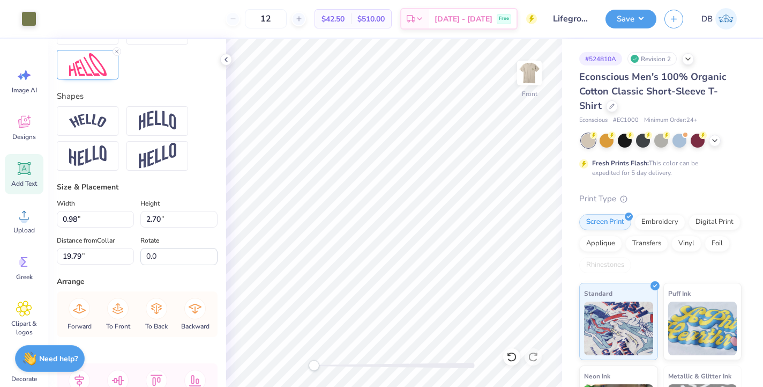
type input "3.13"
type input "18.01"
click at [528, 71] on img at bounding box center [529, 72] width 43 height 43
type input "2.68"
type input "2.08"
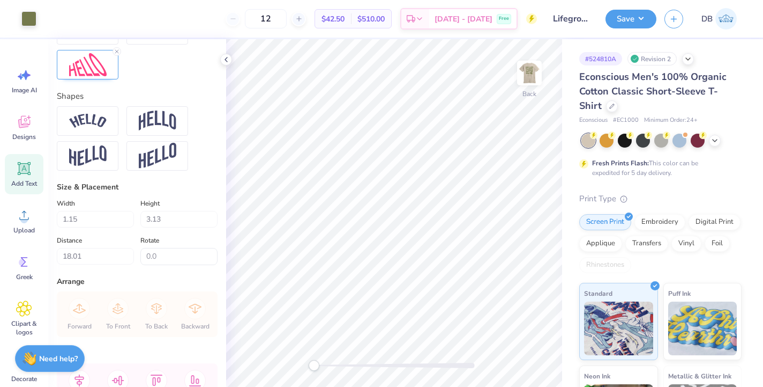
type input "3.74"
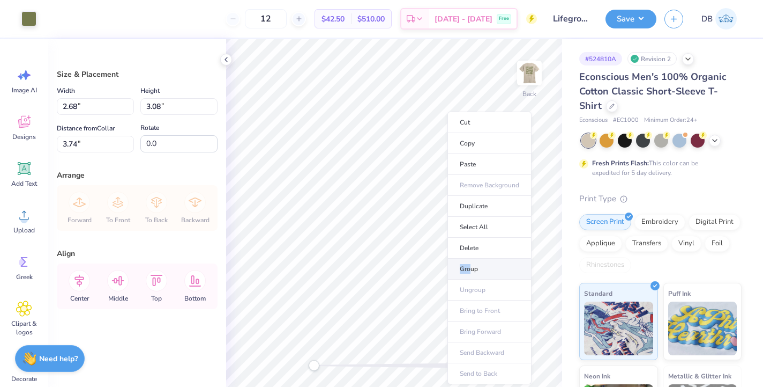
click at [469, 264] on li "Group" at bounding box center [490, 268] width 84 height 21
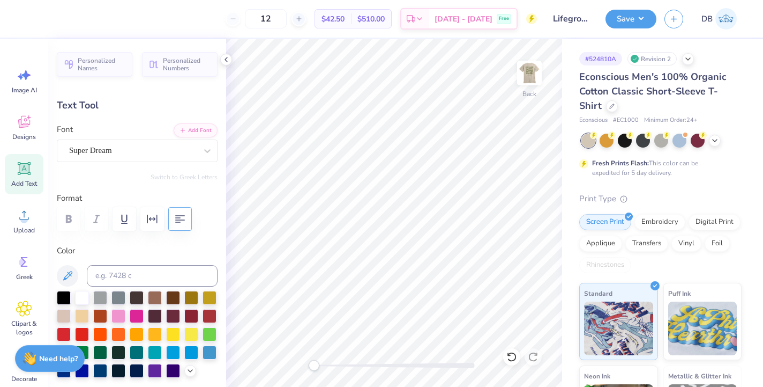
click at [175, 219] on icon "button" at bounding box center [180, 218] width 13 height 13
type input "2.68"
type input "2.08"
type input "3.00"
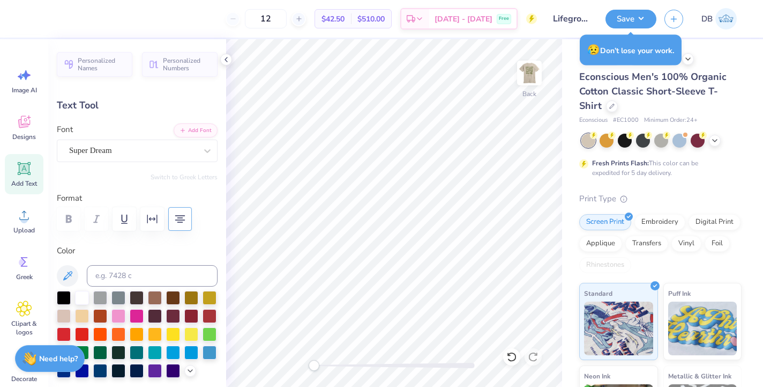
scroll to position [9, 2]
type textarea "life group"
click at [226, 59] on icon at bounding box center [226, 59] width 9 height 9
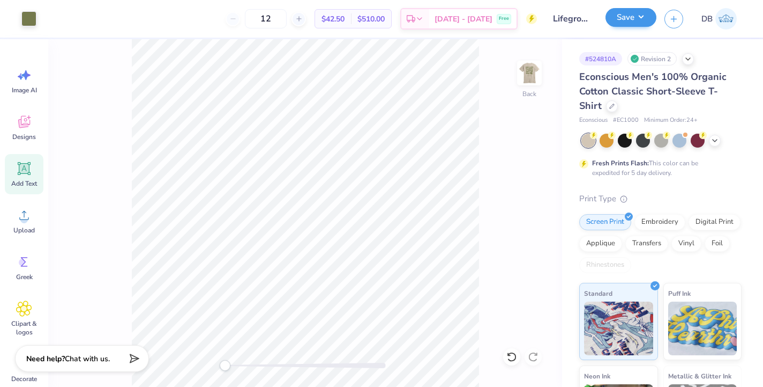
click at [625, 19] on button "Save" at bounding box center [631, 17] width 51 height 19
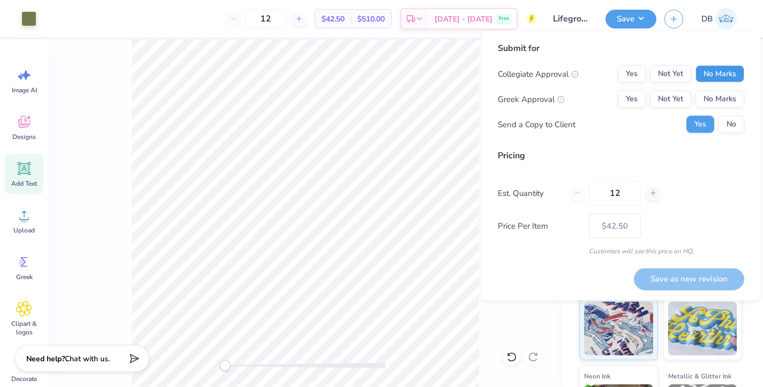
click at [708, 76] on button "No Marks" at bounding box center [720, 73] width 49 height 17
click at [708, 94] on button "No Marks" at bounding box center [720, 99] width 49 height 17
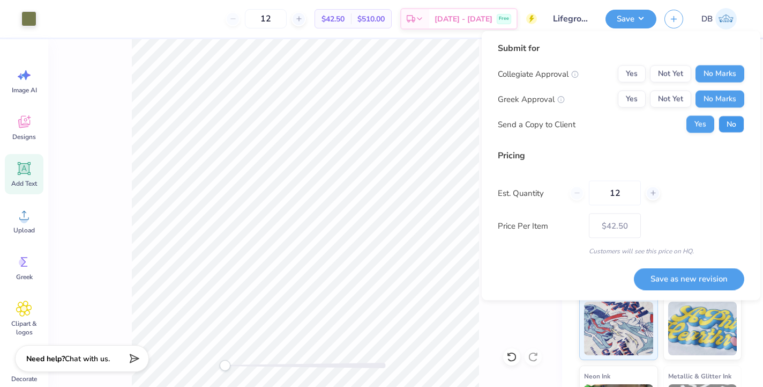
click at [726, 121] on button "No" at bounding box center [732, 124] width 26 height 17
click at [652, 194] on icon at bounding box center [654, 193] width 8 height 8
type input "13"
type input "$41.44"
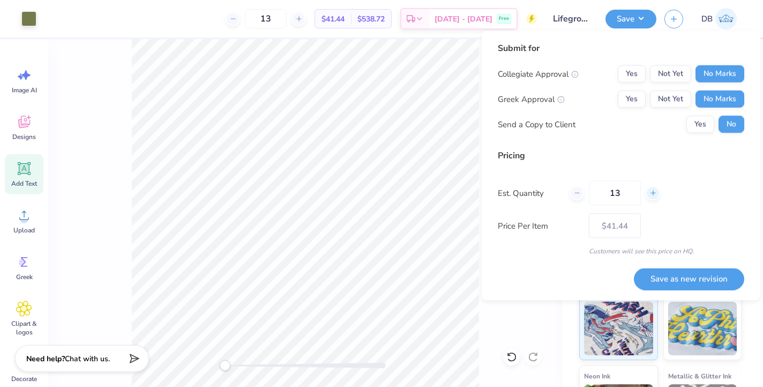
click at [652, 194] on icon at bounding box center [654, 193] width 8 height 8
type input "14"
type input "$40.56"
click at [653, 192] on icon at bounding box center [654, 193] width 8 height 8
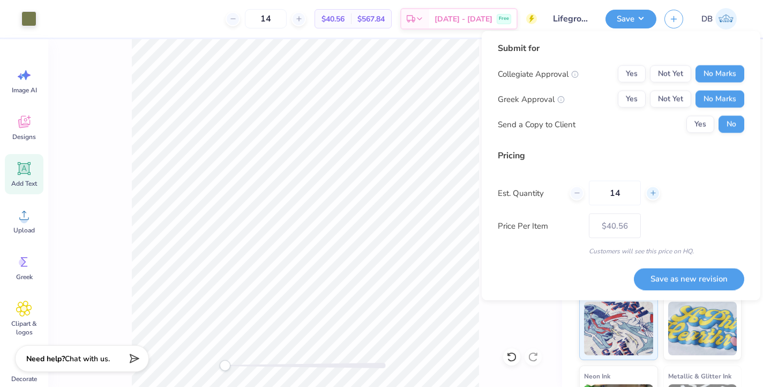
type input "15"
type input "$39.81"
click at [578, 196] on icon at bounding box center [578, 193] width 8 height 8
type input "14"
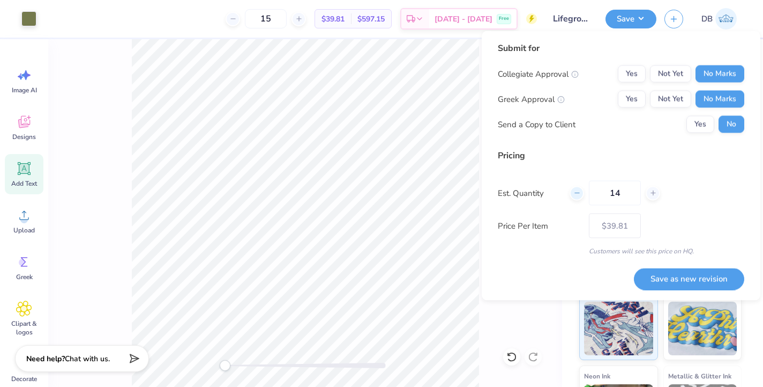
type input "14"
type input "$40.56"
click at [579, 197] on div at bounding box center [577, 192] width 14 height 14
type input "13"
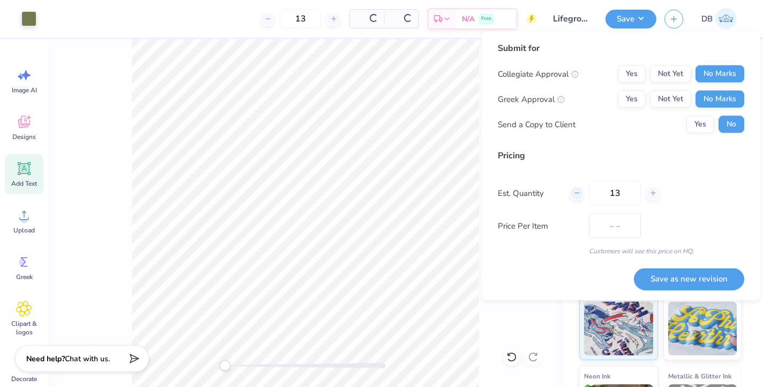
type input "$41.44"
click at [577, 198] on div at bounding box center [577, 192] width 14 height 14
type input "12"
click at [653, 278] on button "Save as new revision" at bounding box center [689, 279] width 110 height 22
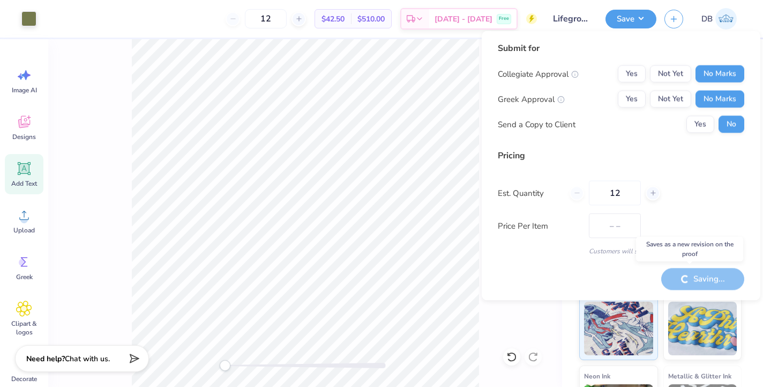
type input "$42.50"
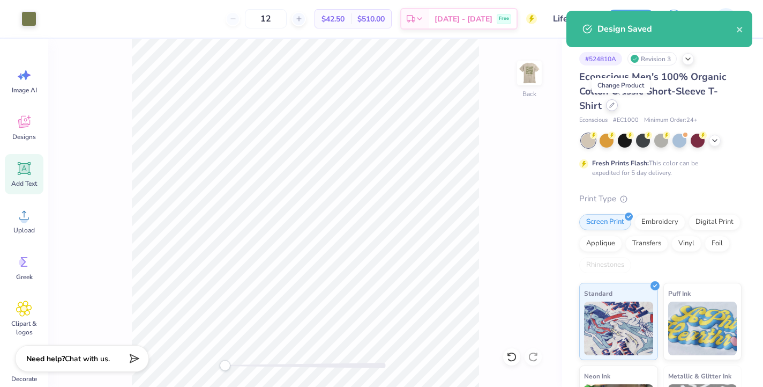
click at [614, 107] on icon at bounding box center [612, 105] width 4 height 4
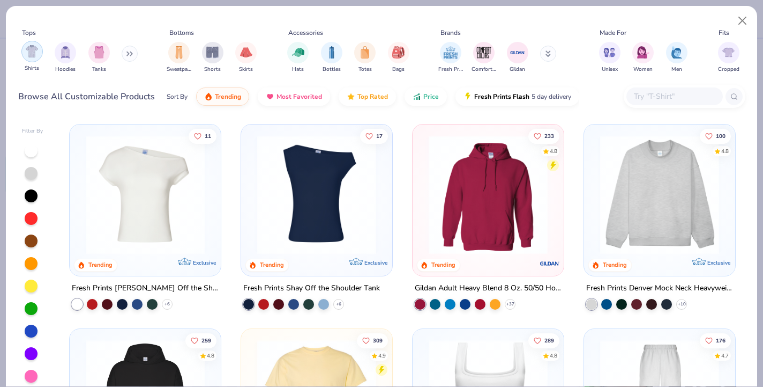
click at [35, 59] on div "filter for Shirts" at bounding box center [31, 51] width 21 height 21
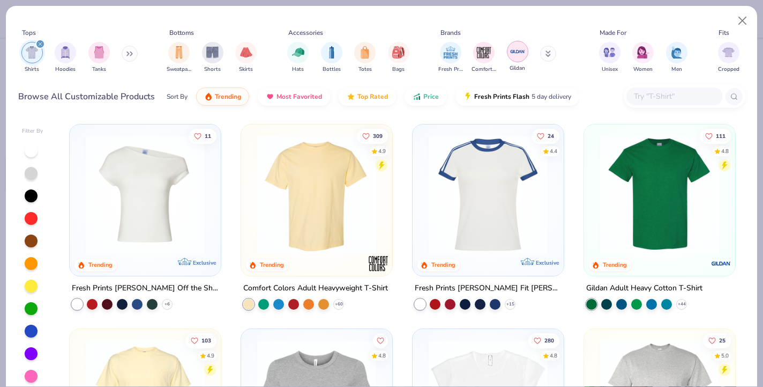
click at [525, 54] on img "filter for Gildan" at bounding box center [518, 51] width 16 height 16
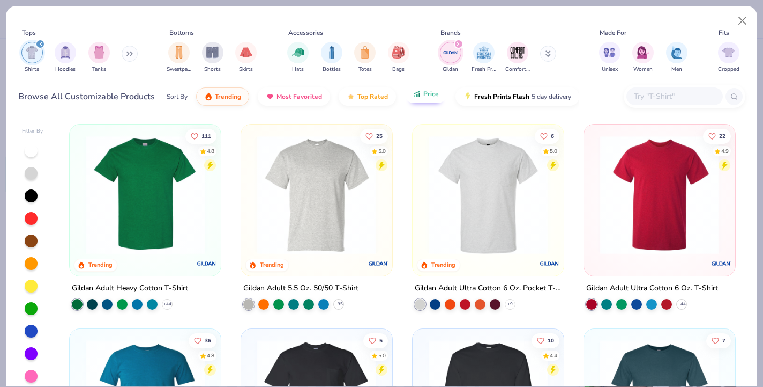
click at [417, 97] on icon "button" at bounding box center [417, 94] width 9 height 10
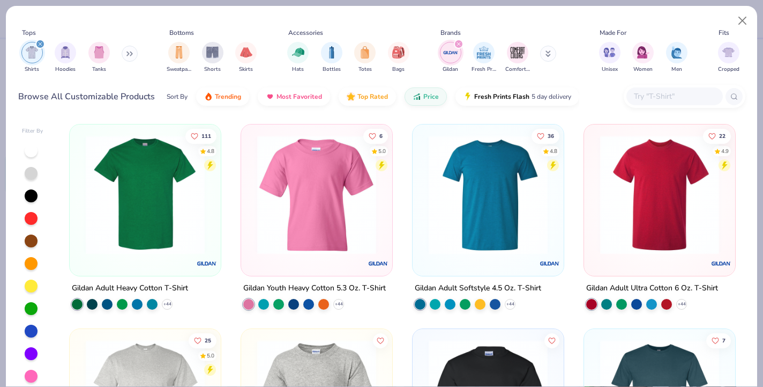
click at [159, 180] on img at bounding box center [145, 194] width 130 height 119
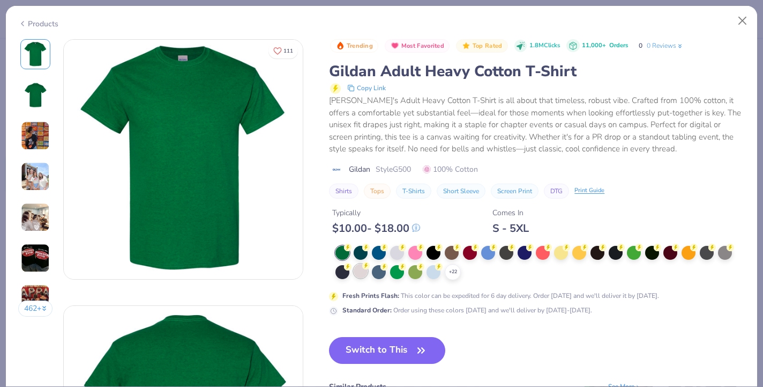
click at [360, 266] on div "+ 22" at bounding box center [541, 263] width 410 height 34
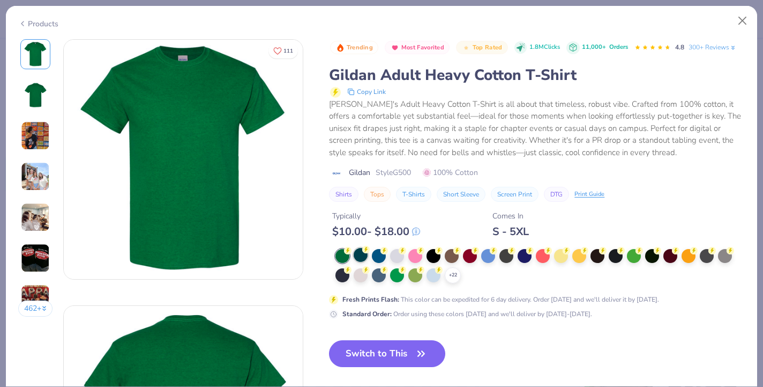
click at [362, 262] on div at bounding box center [361, 255] width 14 height 14
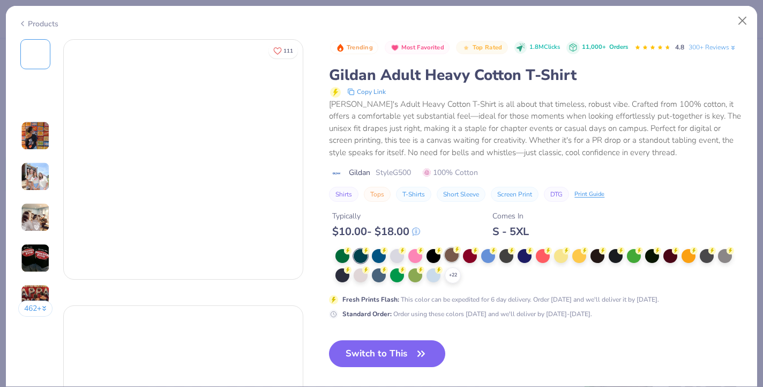
click at [455, 253] on circle at bounding box center [458, 250] width 8 height 8
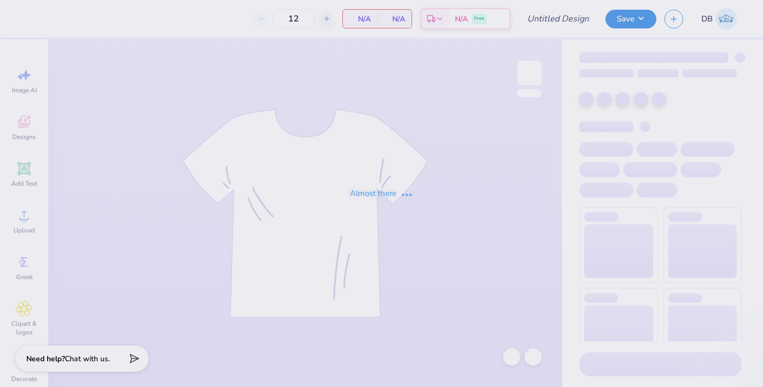
type input "Life Group Shirts 1"
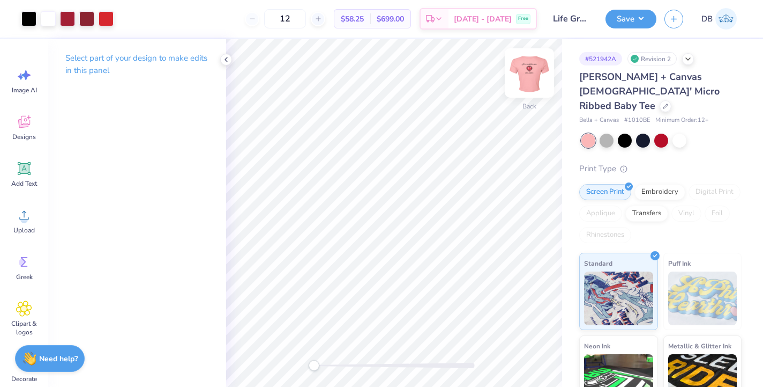
click at [529, 75] on img at bounding box center [529, 72] width 43 height 43
